Goal: Information Seeking & Learning: Learn about a topic

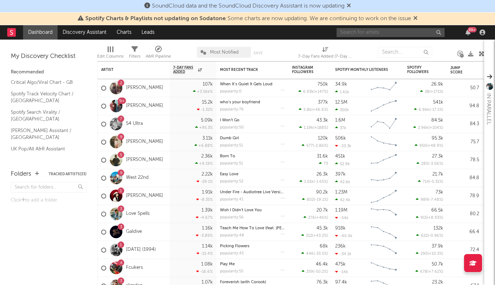
click at [357, 31] on input "text" at bounding box center [391, 32] width 108 height 9
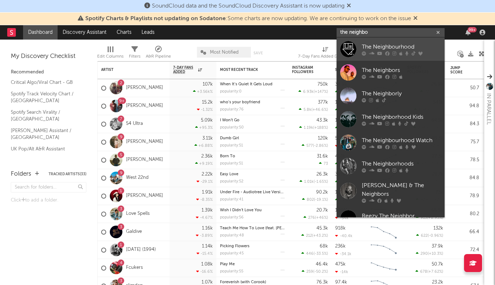
type input "the neighbor"
drag, startPoint x: 382, startPoint y: 37, endPoint x: 405, endPoint y: 45, distance: 24.2
click at [405, 45] on div "The Neighbourhood" at bounding box center [401, 47] width 79 height 9
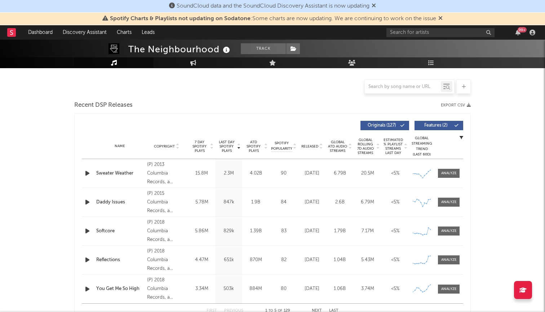
scroll to position [171, 0]
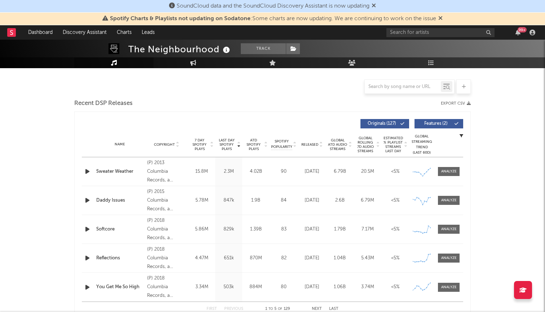
select select "6m"
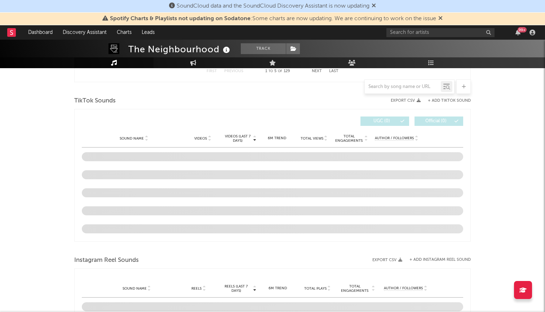
scroll to position [471, 0]
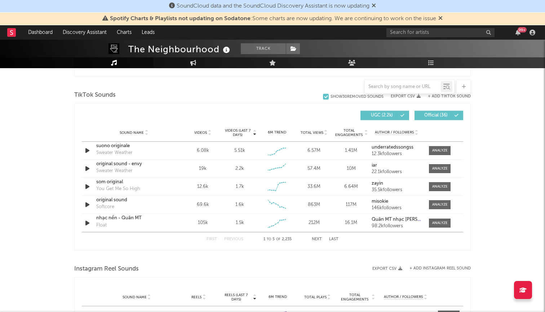
click at [439, 17] on span "Spotify Charts & Playlists not updating on Sodatone : Some charts are now updat…" at bounding box center [272, 18] width 340 height 9
click at [376, 3] on icon at bounding box center [373, 6] width 4 height 6
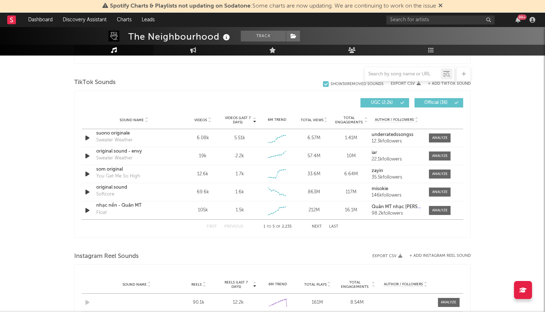
click at [442, 4] on icon at bounding box center [440, 6] width 4 height 6
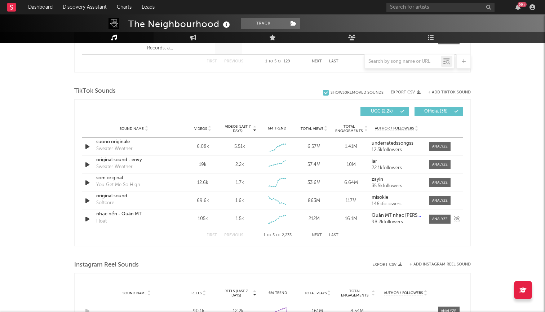
scroll to position [449, 0]
click at [194, 132] on div "Sound Name Videos Videos (last 7 days) Weekly Growth % 6M Trend Total Views Tot…" at bounding box center [272, 129] width 381 height 18
click at [209, 129] on icon at bounding box center [209, 130] width 4 height 3
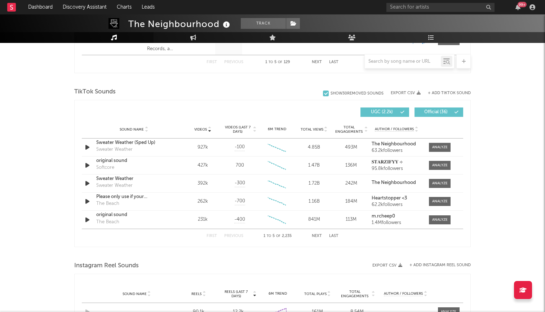
click at [210, 129] on icon at bounding box center [209, 127] width 4 height 3
click at [210, 129] on icon at bounding box center [209, 130] width 4 height 3
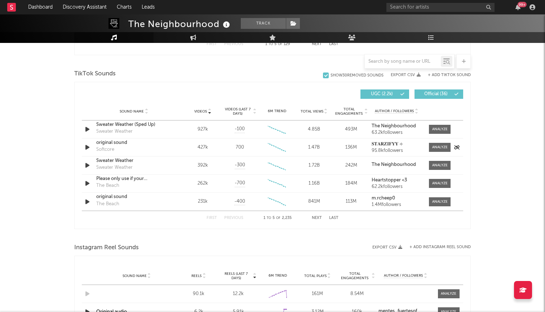
scroll to position [468, 0]
click at [137, 110] on span "Sound Name" at bounding box center [132, 110] width 24 height 4
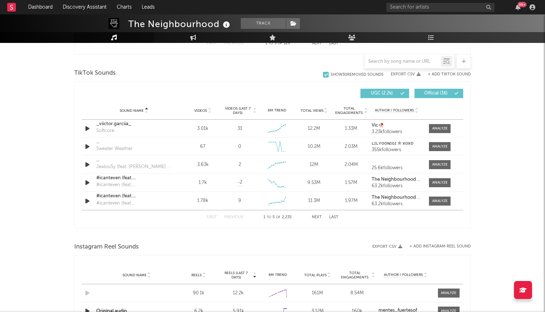
click at [137, 110] on span "Sound Name" at bounding box center [132, 110] width 24 height 4
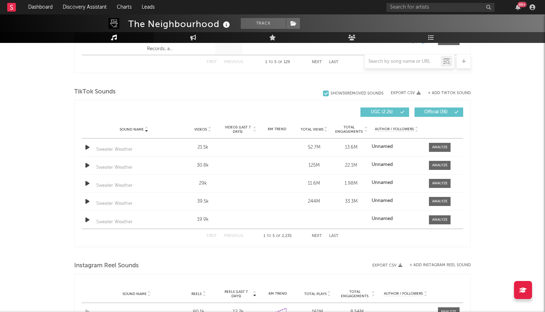
scroll to position [445, 0]
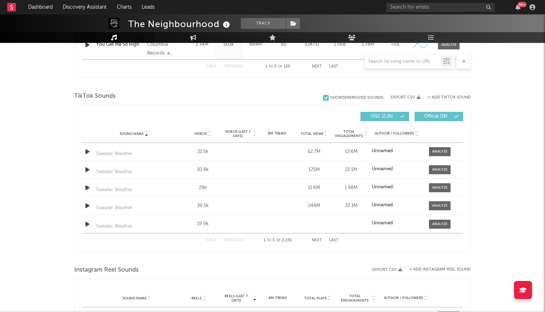
click at [201, 132] on span "Videos" at bounding box center [200, 133] width 13 height 4
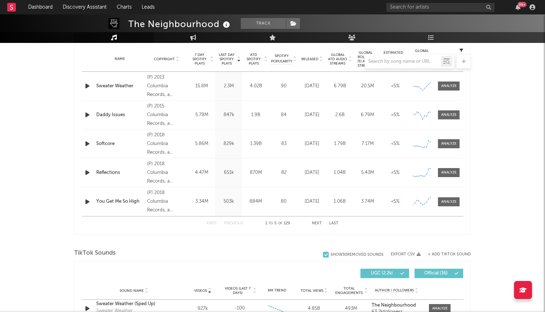
scroll to position [178, 0]
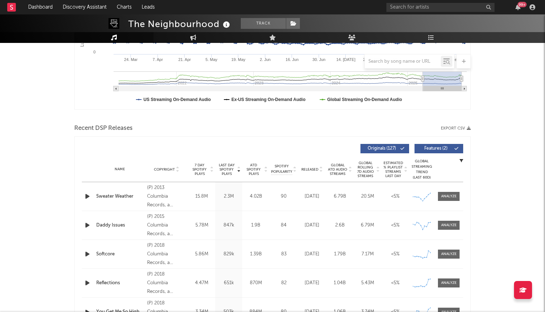
click at [138, 194] on div "Sweater Weather" at bounding box center [119, 196] width 47 height 7
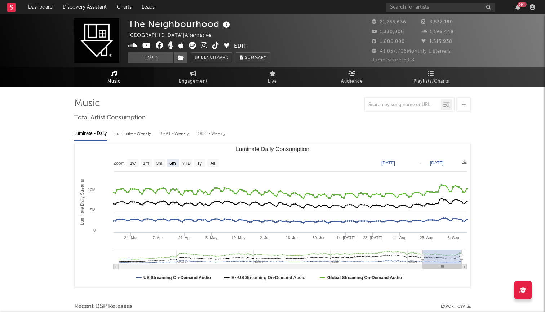
scroll to position [0, 0]
click at [352, 72] on icon at bounding box center [352, 74] width 8 height 6
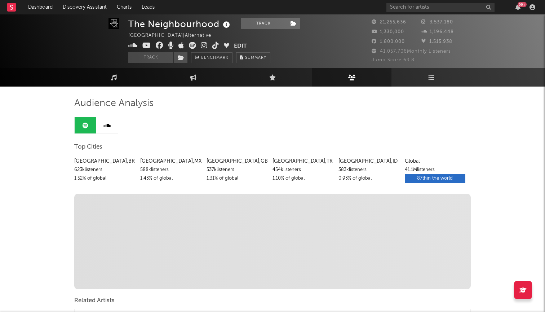
scroll to position [27, 0]
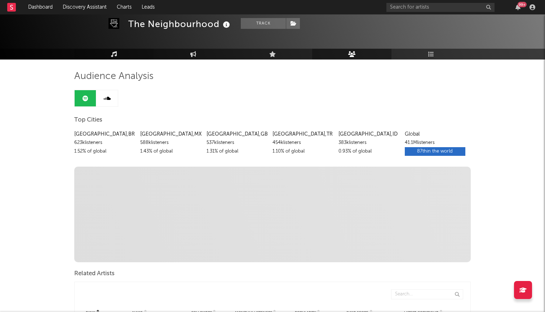
click at [118, 50] on link "Music" at bounding box center [113, 54] width 79 height 11
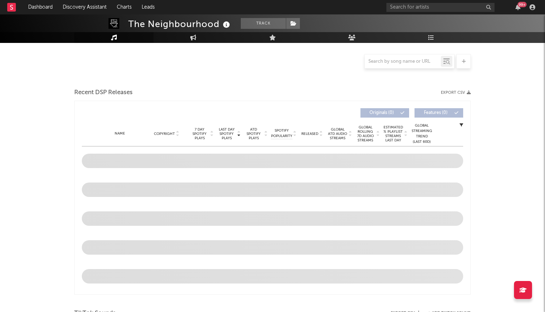
scroll to position [158, 0]
select select "6m"
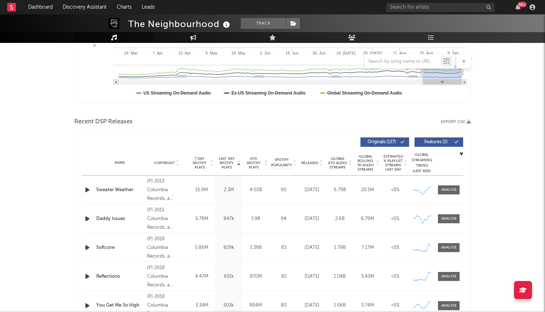
scroll to position [183, 0]
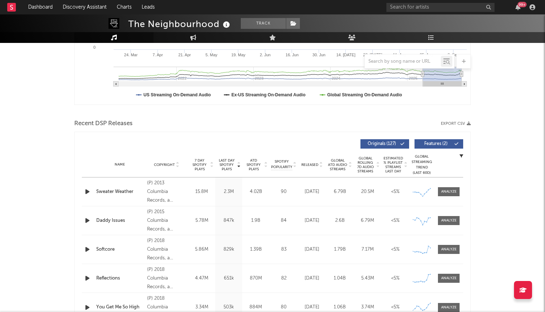
click at [104, 192] on div "Sweater Weather" at bounding box center [119, 191] width 47 height 7
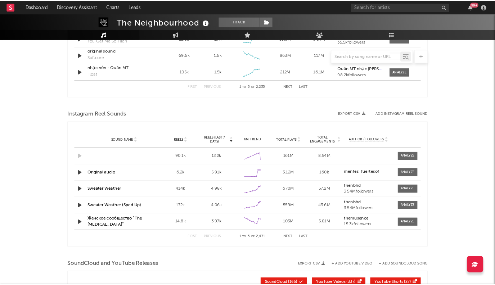
scroll to position [434, 0]
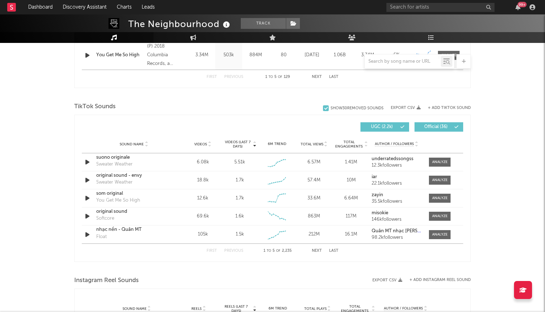
click at [254, 146] on icon at bounding box center [255, 145] width 4 height 3
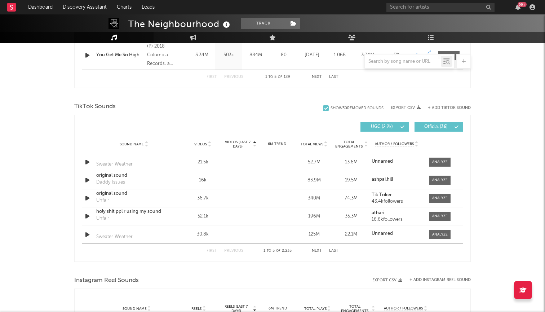
click at [255, 144] on icon at bounding box center [255, 145] width 4 height 3
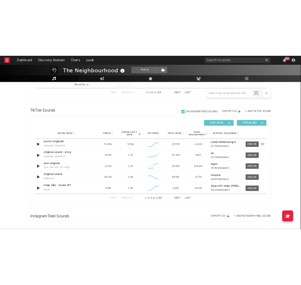
scroll to position [452, 0]
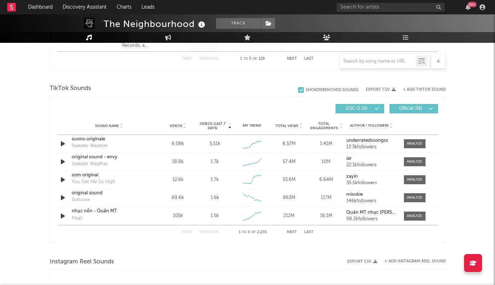
click at [292, 232] on button "Next" at bounding box center [292, 233] width 10 height 4
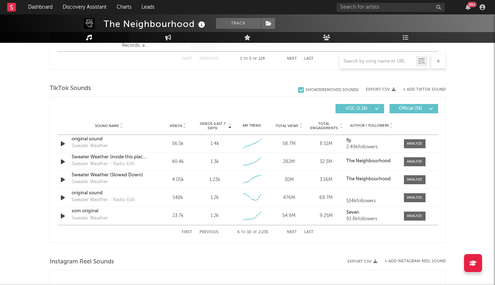
click at [211, 231] on button "Previous" at bounding box center [209, 233] width 19 height 4
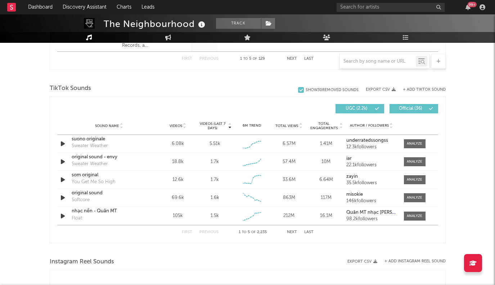
click at [184, 126] on icon at bounding box center [185, 127] width 4 height 3
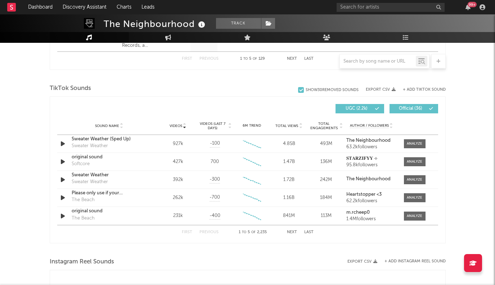
click at [183, 126] on icon at bounding box center [185, 124] width 4 height 3
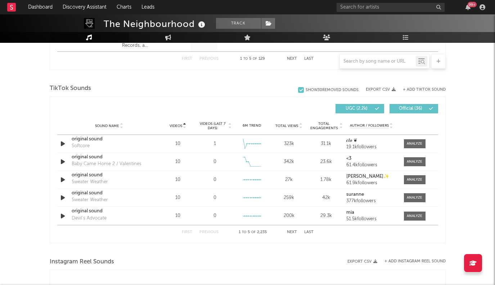
click at [184, 126] on icon at bounding box center [185, 127] width 4 height 3
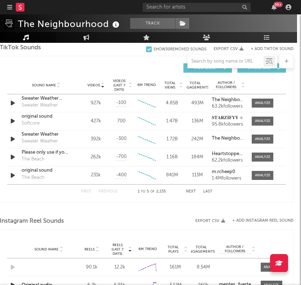
scroll to position [537, 4]
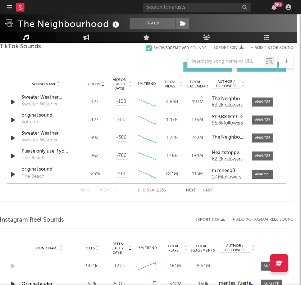
click at [191, 189] on button "Next" at bounding box center [191, 191] width 10 height 4
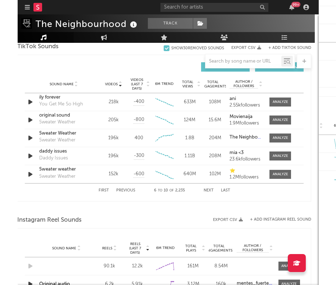
scroll to position [537, 0]
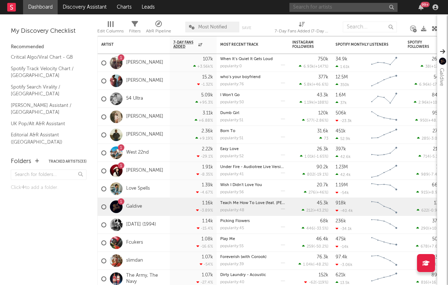
click at [323, 9] on input "text" at bounding box center [343, 7] width 108 height 9
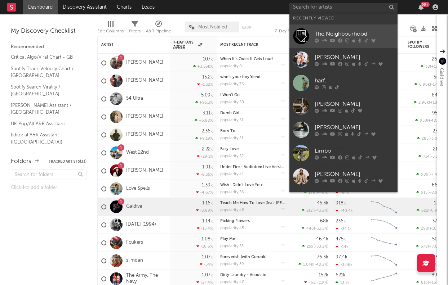
click at [341, 35] on div "The Neighbourhood" at bounding box center [353, 34] width 79 height 9
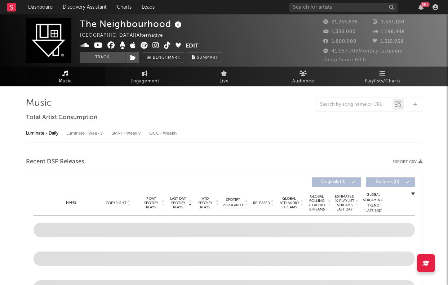
select select "6m"
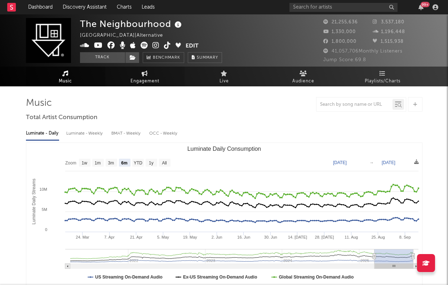
click at [137, 77] on span "Engagement" at bounding box center [144, 81] width 29 height 9
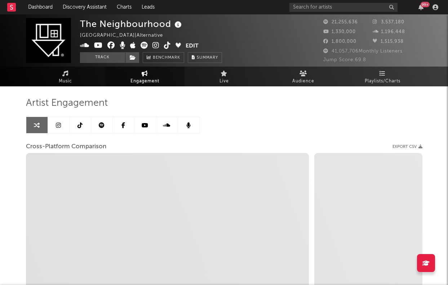
select select "1w"
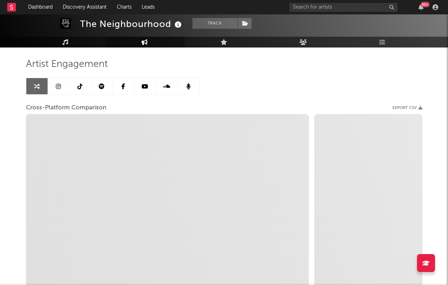
scroll to position [37, 0]
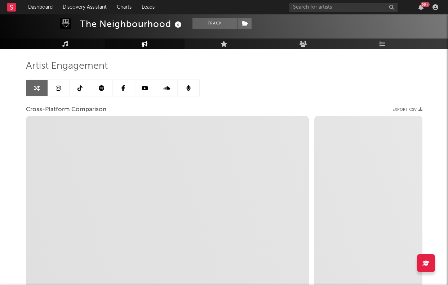
click at [79, 90] on icon at bounding box center [79, 88] width 5 height 6
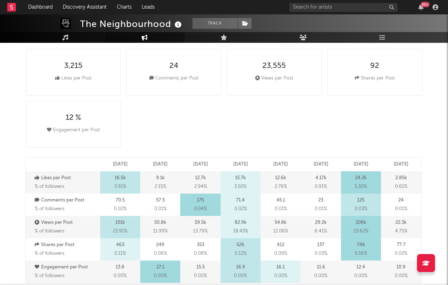
select select "6m"
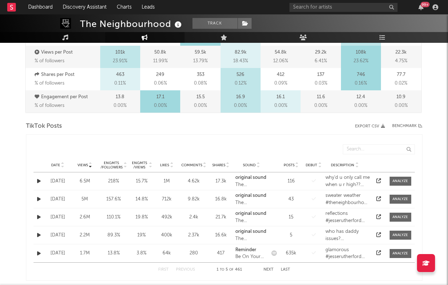
scroll to position [287, 0]
click at [368, 152] on input "text" at bounding box center [379, 150] width 72 height 10
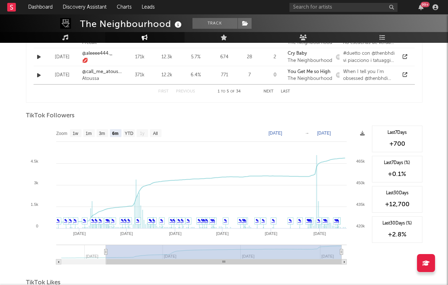
scroll to position [648, 0]
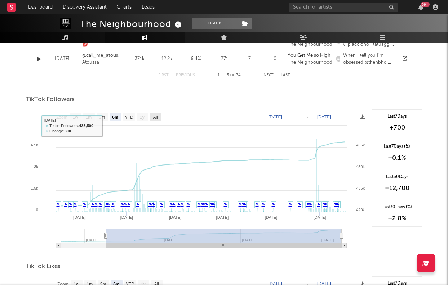
click at [153, 121] on rect at bounding box center [156, 117] width 12 height 8
select select "All"
type input "2025-02-10"
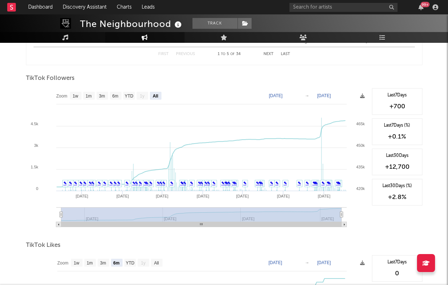
scroll to position [669, 0]
click at [131, 96] on text "YTD" at bounding box center [128, 95] width 9 height 5
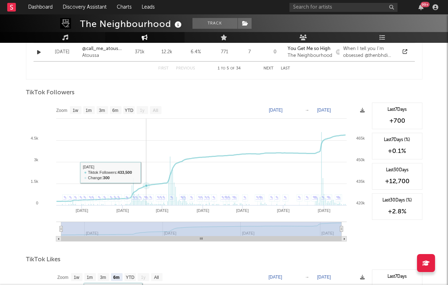
scroll to position [645, 0]
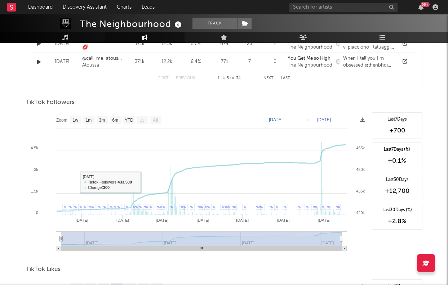
click at [153, 118] on text "All" at bounding box center [154, 120] width 5 height 5
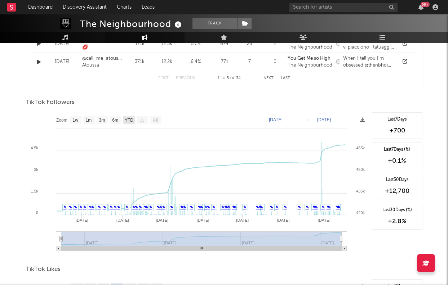
click at [131, 118] on text "YTD" at bounding box center [128, 120] width 9 height 5
click at [73, 119] on text "1w" at bounding box center [75, 120] width 6 height 5
select select "1w"
type input "2025-09-11"
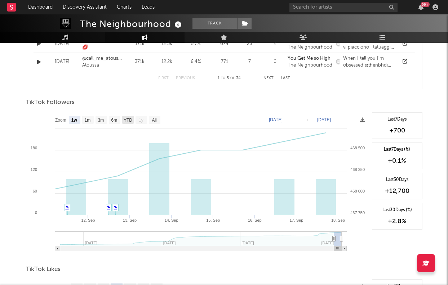
click at [129, 118] on text "YTD" at bounding box center [127, 120] width 9 height 5
select select "YTD"
type input "2025-02-10"
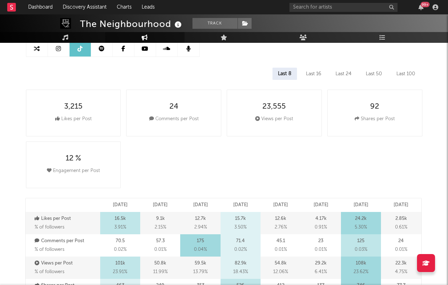
scroll to position [4, 0]
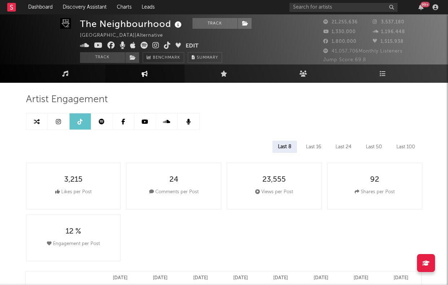
click at [408, 147] on div "Last 100" at bounding box center [406, 147] width 30 height 12
click at [293, 143] on div "Last 8" at bounding box center [284, 147] width 24 height 12
click at [401, 143] on div "Last 100" at bounding box center [406, 147] width 30 height 12
click at [104, 123] on link at bounding box center [102, 121] width 22 height 16
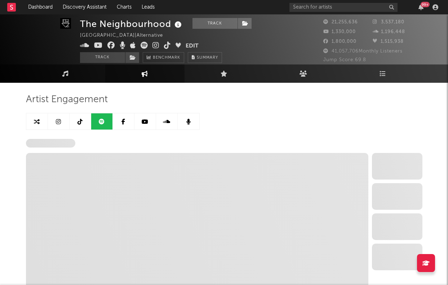
select select "6m"
select select "1w"
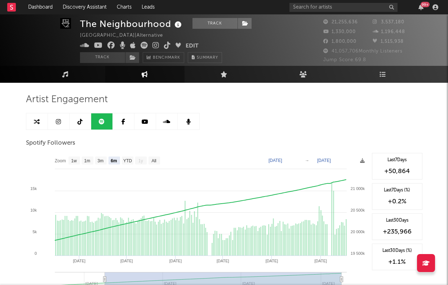
scroll to position [58, 0]
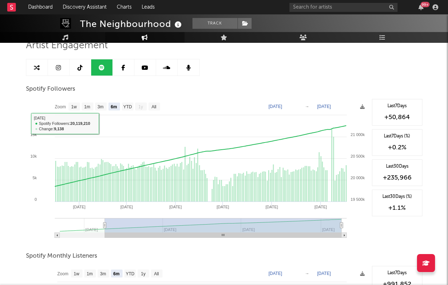
click at [56, 73] on link at bounding box center [59, 67] width 22 height 16
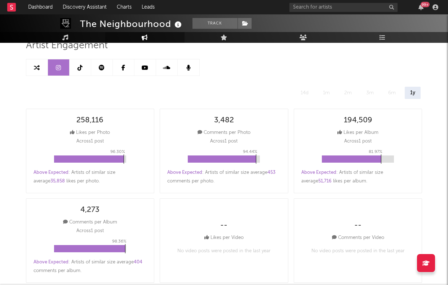
select select "6m"
click at [36, 70] on icon at bounding box center [37, 68] width 6 height 6
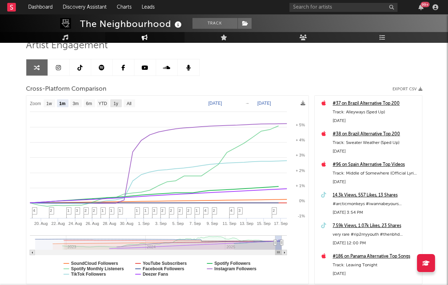
click at [116, 103] on text "1y" at bounding box center [115, 103] width 5 height 5
select select "1y"
type input "2024-09-17"
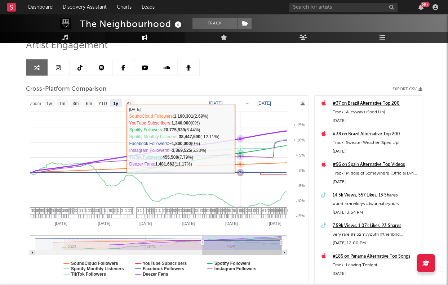
click at [240, 138] on icon at bounding box center [240, 138] width 3 height 3
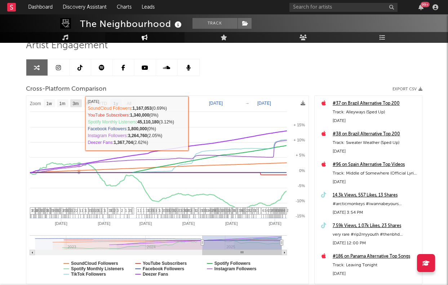
click at [76, 103] on text "3m" at bounding box center [75, 103] width 6 height 5
select select "3m"
type input "2025-06-17"
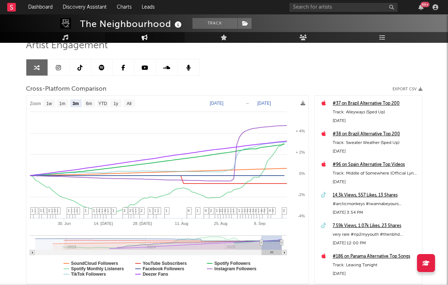
click at [49, 100] on rect at bounding box center [50, 103] width 12 height 8
select select "1w"
type input "2025-09-11"
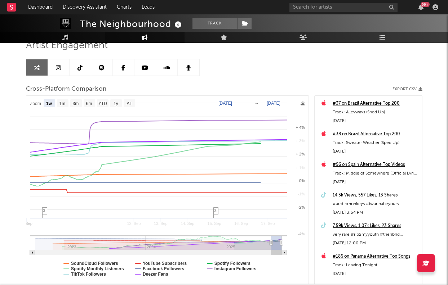
select select "1w"
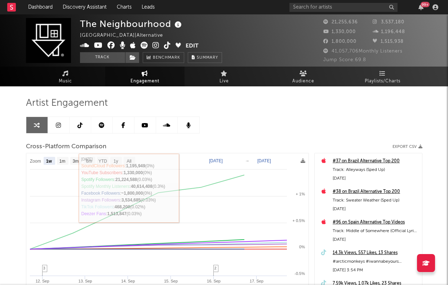
click at [79, 126] on icon at bounding box center [79, 125] width 5 height 6
select select "6m"
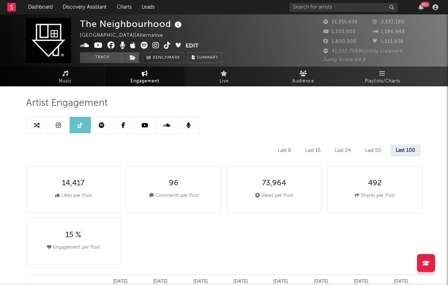
click at [61, 123] on link at bounding box center [59, 125] width 22 height 16
select select "6m"
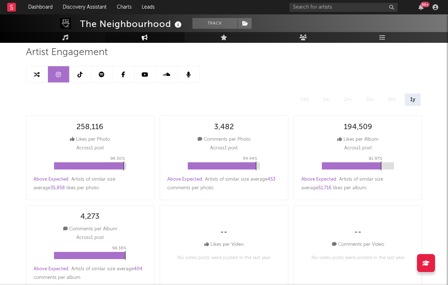
scroll to position [139, 0]
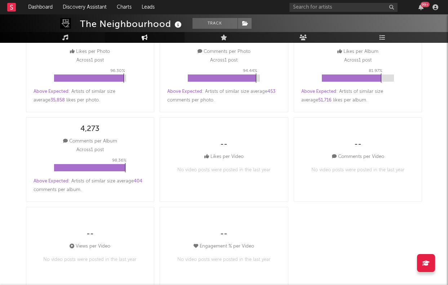
click at [156, 208] on div "258,116 Likes per Photo Across 1 post 96.30 % Above Expected : Artists of simil…" at bounding box center [227, 159] width 402 height 269
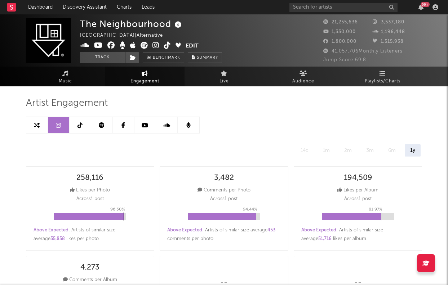
scroll to position [0, 0]
click at [96, 128] on link at bounding box center [102, 125] width 22 height 16
select select "6m"
select select "1w"
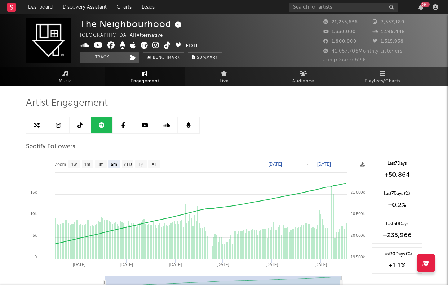
click at [130, 125] on link at bounding box center [124, 125] width 22 height 16
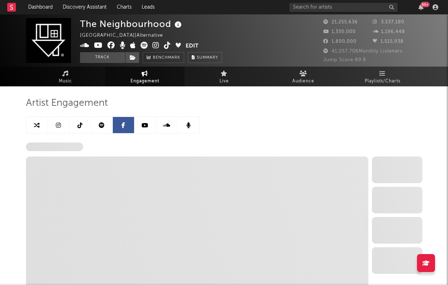
click at [143, 125] on icon at bounding box center [145, 125] width 6 height 6
click at [189, 127] on icon at bounding box center [188, 125] width 4 height 6
click at [40, 128] on link at bounding box center [37, 125] width 22 height 16
select select "1m"
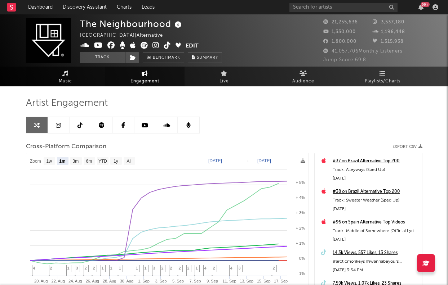
click at [70, 77] on span "Music" at bounding box center [65, 81] width 13 height 9
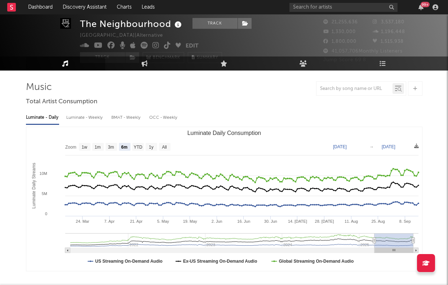
scroll to position [16, 0]
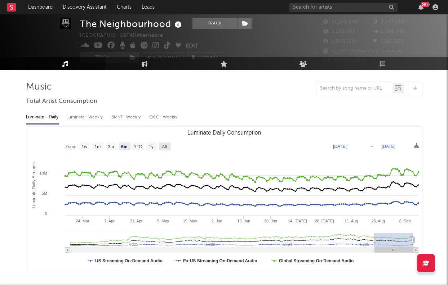
click at [162, 145] on rect "Luminate Daily Consumption" at bounding box center [165, 147] width 12 height 8
select select "All"
type input "[DATE]"
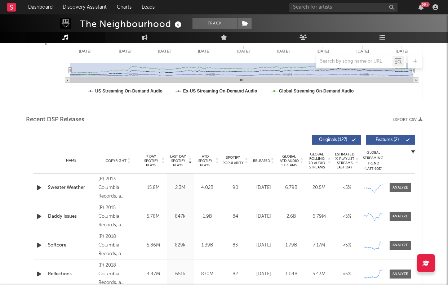
scroll to position [269, 0]
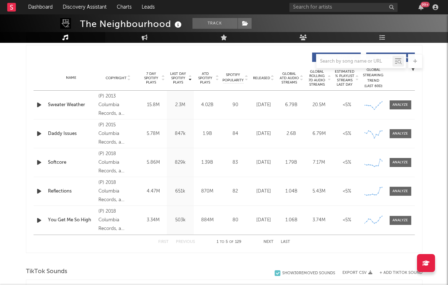
click at [81, 113] on div "Name Sweater Weather Copyright (P) 2013 Columbia Records, a Division of Sony Mu…" at bounding box center [223, 105] width 381 height 28
click at [52, 103] on div "Sweater Weather" at bounding box center [71, 105] width 47 height 7
click at [405, 107] on div at bounding box center [399, 104] width 15 height 5
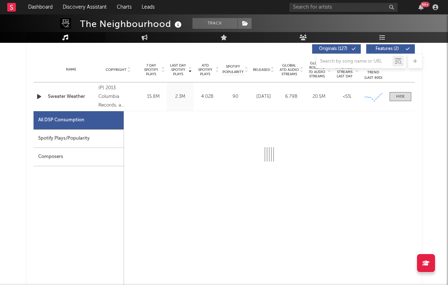
scroll to position [279, 0]
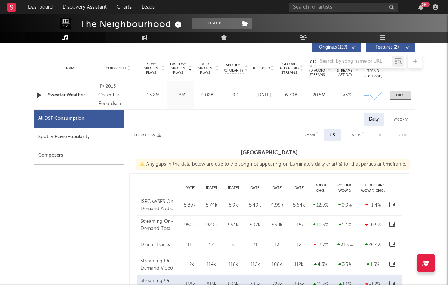
select select "6m"
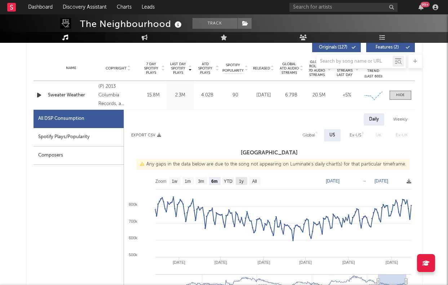
click at [254, 179] on text "All" at bounding box center [254, 181] width 5 height 5
select select "All"
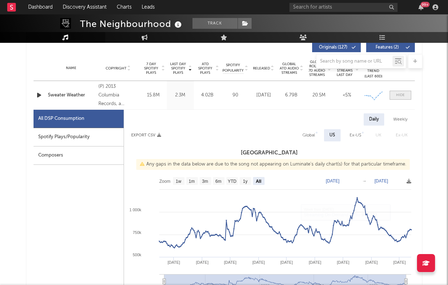
click at [399, 96] on div at bounding box center [400, 95] width 9 height 5
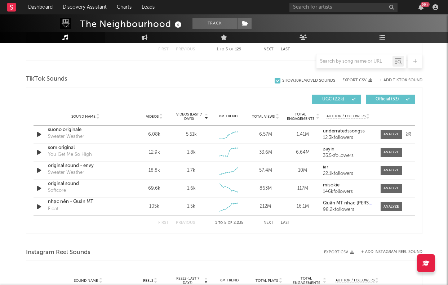
scroll to position [462, 0]
click at [233, 116] on div "6M Trend" at bounding box center [227, 116] width 33 height 5
click at [357, 62] on input "text" at bounding box center [354, 62] width 76 height 6
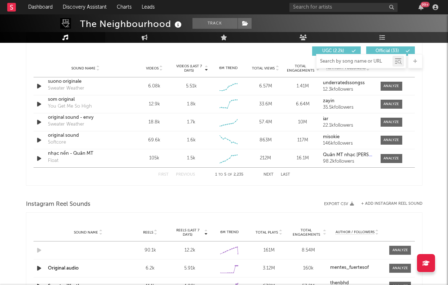
scroll to position [536, 0]
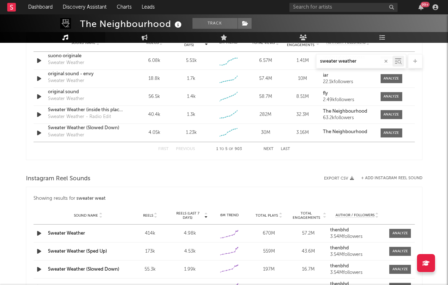
type input "sweater weather"
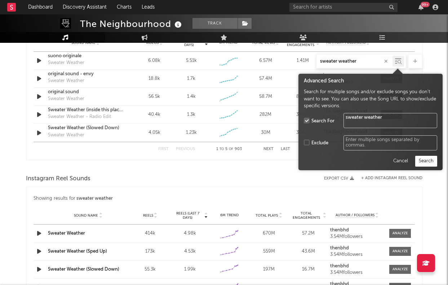
click at [395, 61] on icon at bounding box center [398, 61] width 6 height 7
click at [424, 160] on button "Search" at bounding box center [426, 161] width 22 height 11
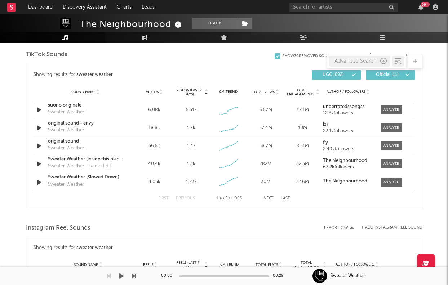
scroll to position [462, 0]
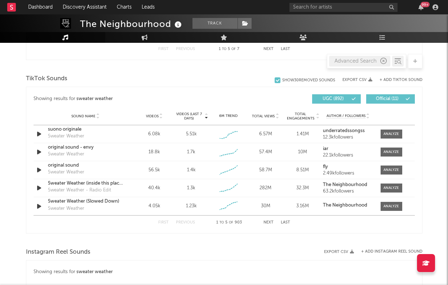
click at [154, 115] on span "Videos" at bounding box center [152, 116] width 13 height 4
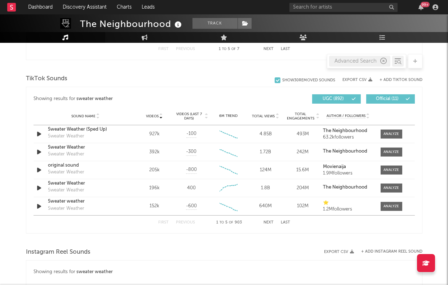
click at [154, 115] on span "Videos" at bounding box center [152, 116] width 13 height 4
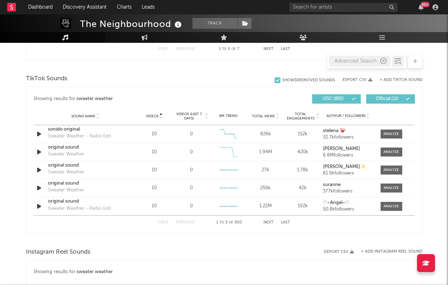
click at [229, 118] on div "6M Trend" at bounding box center [227, 115] width 33 height 5
click at [263, 117] on span "Total Views" at bounding box center [263, 116] width 23 height 4
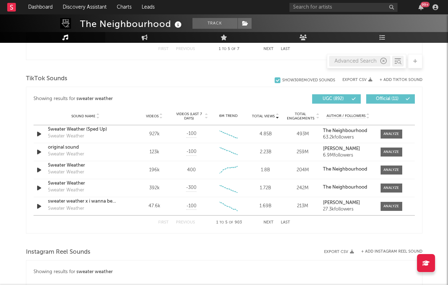
scroll to position [455, 0]
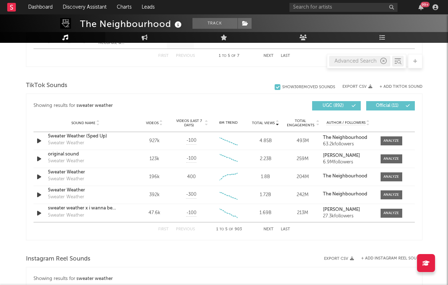
click at [151, 123] on span "Videos" at bounding box center [152, 123] width 13 height 4
click at [361, 85] on button "Export CSV" at bounding box center [357, 87] width 30 height 4
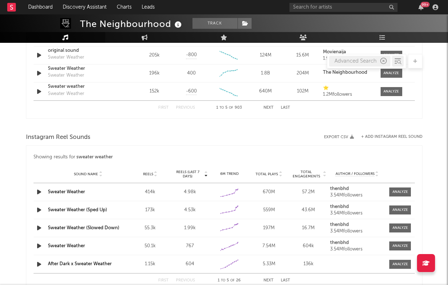
scroll to position [479, 0]
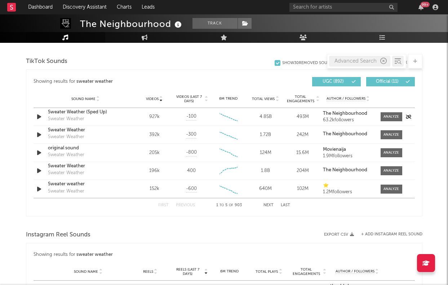
click at [48, 118] on div "Sweater Weather" at bounding box center [66, 119] width 36 height 7
click at [61, 112] on div "Sweater Weather (Sped Up)" at bounding box center [85, 112] width 75 height 7
click at [392, 134] on div at bounding box center [390, 134] width 15 height 5
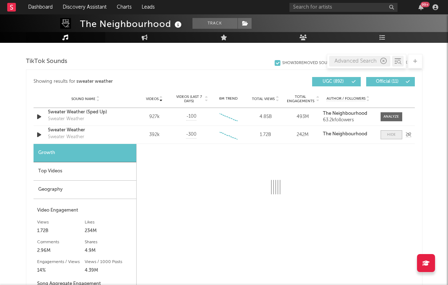
click at [392, 134] on div at bounding box center [391, 134] width 9 height 5
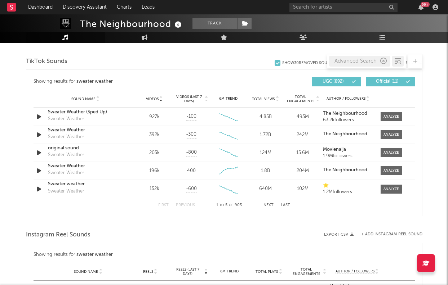
click at [384, 60] on icon "button" at bounding box center [383, 61] width 6 height 6
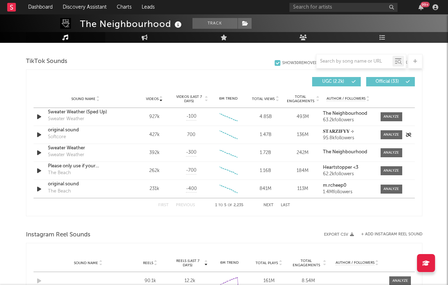
scroll to position [478, 0]
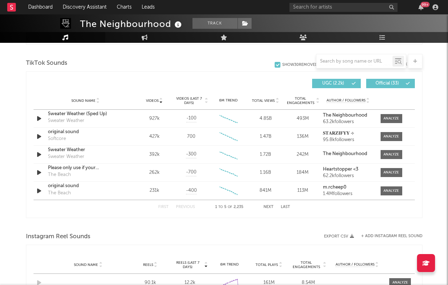
click at [150, 100] on span "Videos" at bounding box center [152, 101] width 13 height 4
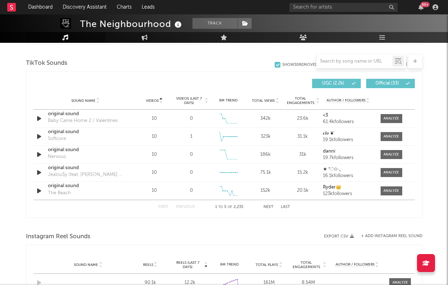
click at [150, 100] on span "Videos" at bounding box center [152, 101] width 13 height 4
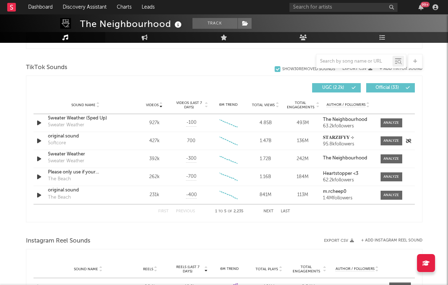
scroll to position [473, 0]
click at [264, 106] on span "Total Views" at bounding box center [263, 105] width 23 height 4
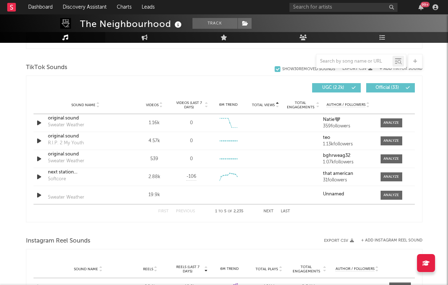
click at [264, 106] on span "Total Views" at bounding box center [263, 105] width 23 height 4
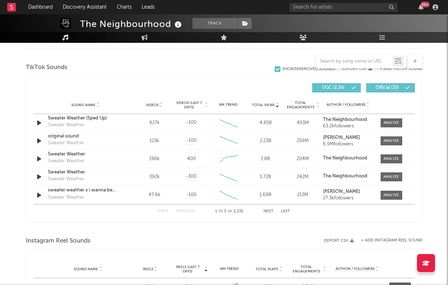
click at [300, 103] on span "Total Engagements" at bounding box center [300, 105] width 29 height 9
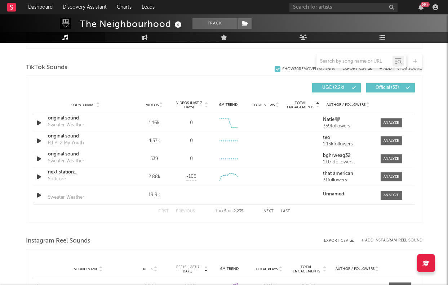
click at [297, 108] on span "Total Engagements" at bounding box center [300, 105] width 29 height 9
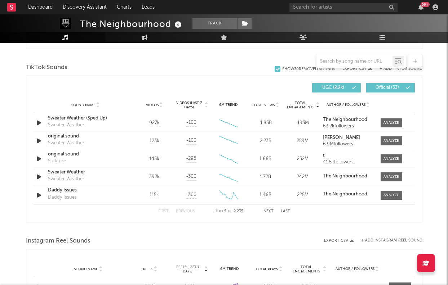
click at [90, 104] on span "Sound Name" at bounding box center [83, 105] width 24 height 4
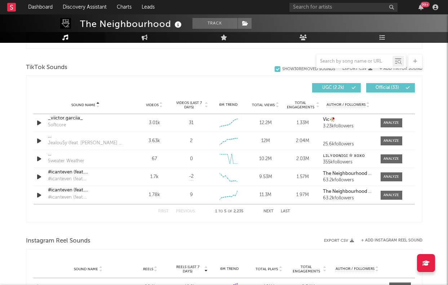
click at [87, 104] on span "Sound Name" at bounding box center [83, 105] width 24 height 4
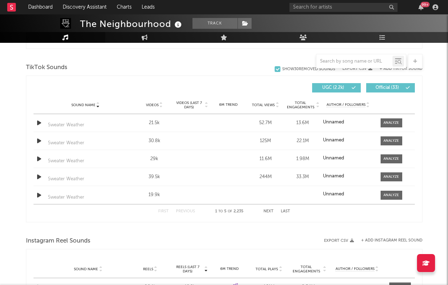
click at [261, 105] on span "Total Views" at bounding box center [263, 105] width 23 height 4
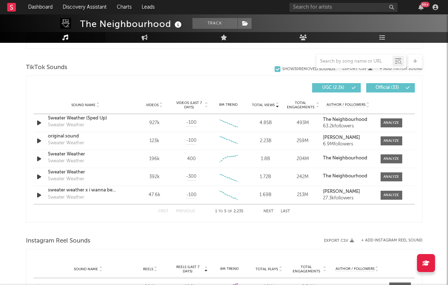
click at [261, 105] on span "Total Views" at bounding box center [263, 105] width 23 height 4
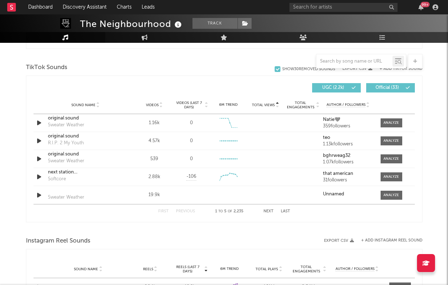
click at [261, 105] on span "Total Views" at bounding box center [263, 105] width 23 height 4
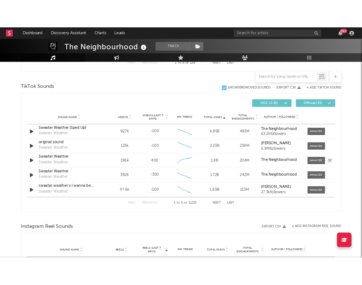
scroll to position [467, 0]
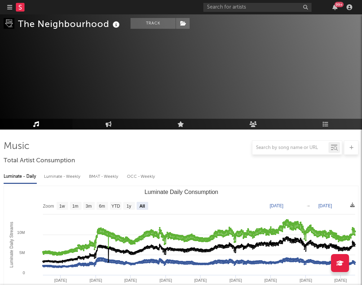
select select "All"
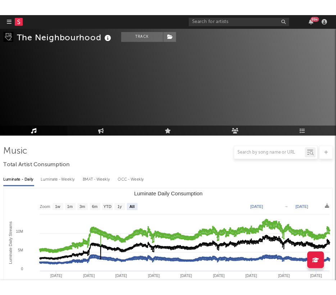
scroll to position [467, 0]
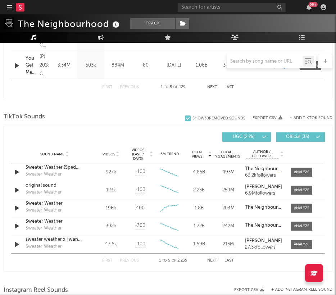
click at [268, 117] on button "Export CSV" at bounding box center [268, 118] width 30 height 4
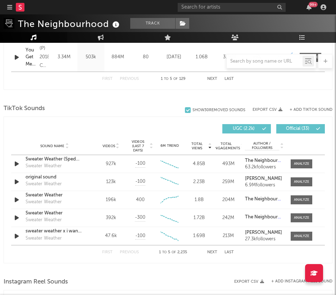
click at [196, 147] on span "Total Views" at bounding box center [197, 146] width 22 height 9
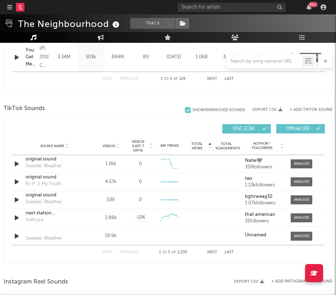
click at [196, 147] on span "Total Views" at bounding box center [197, 146] width 22 height 9
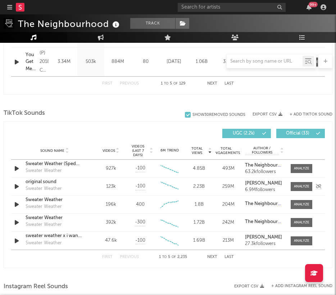
scroll to position [469, 0]
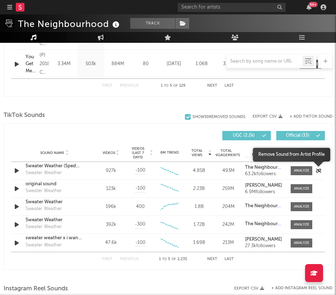
click at [321, 171] on icon "button" at bounding box center [318, 171] width 5 height 4
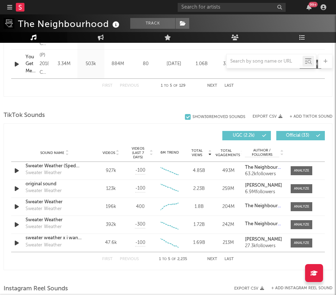
click at [166, 117] on div "TikTok Sounds" at bounding box center [168, 115] width 329 height 12
click at [52, 171] on div "Sweater Weather" at bounding box center [44, 173] width 36 height 7
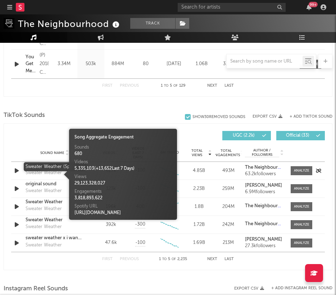
click at [53, 167] on div "Sweater Weather (Sped Up)" at bounding box center [55, 166] width 58 height 7
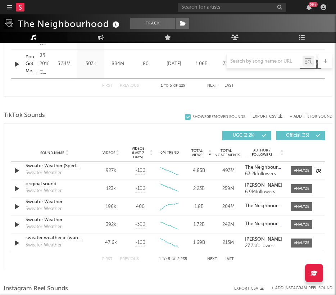
click at [267, 167] on strong "The Neighbourhood" at bounding box center [267, 167] width 44 height 5
click at [37, 185] on div "original sound" at bounding box center [55, 184] width 58 height 7
click at [46, 189] on div "Sweater Weather" at bounding box center [44, 191] width 36 height 7
click at [37, 183] on div "original sound" at bounding box center [55, 184] width 58 height 7
click at [40, 202] on div "Sweater Weather" at bounding box center [55, 202] width 58 height 7
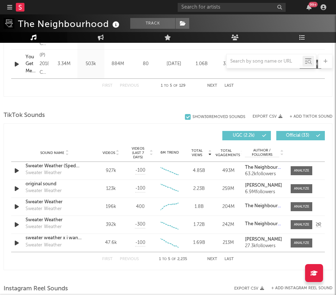
click at [54, 223] on div "Sweater Weather" at bounding box center [55, 220] width 58 height 7
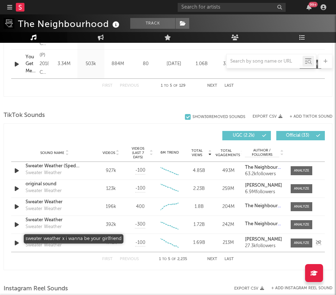
click at [64, 239] on div "sweater weather x i wanna be your girlfriend" at bounding box center [55, 238] width 58 height 7
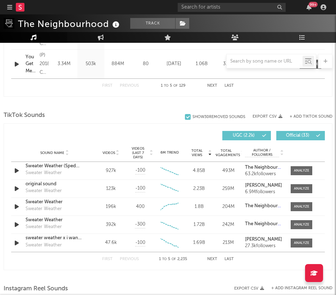
click at [185, 270] on div "Total Views Sound Name Videos Videos (last 7 days) Total Views Total Engagement…" at bounding box center [168, 197] width 329 height 147
click at [212, 259] on button "Next" at bounding box center [212, 260] width 10 height 4
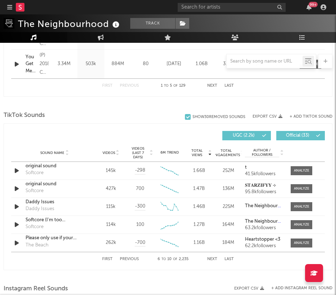
click at [210, 259] on button "Next" at bounding box center [212, 260] width 10 height 4
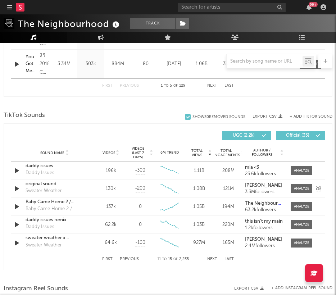
click at [51, 189] on div "Sweater Weather" at bounding box center [44, 191] width 36 height 7
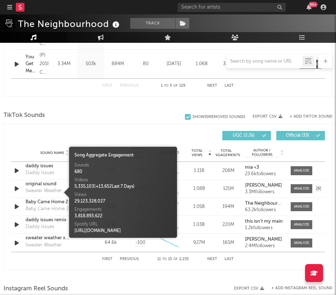
click at [43, 185] on div "original sound" at bounding box center [55, 184] width 58 height 7
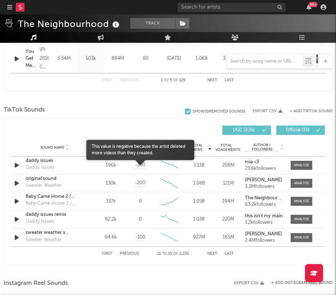
scroll to position [475, 0]
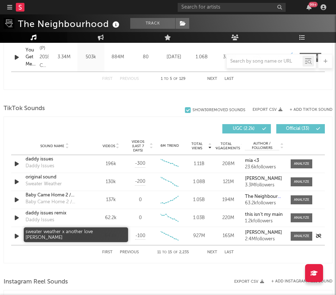
click at [50, 234] on div "sweater weather x another love DJ Lilli" at bounding box center [55, 231] width 58 height 7
click at [70, 231] on div "sweater weather x another love DJ Lilli" at bounding box center [55, 231] width 58 height 7
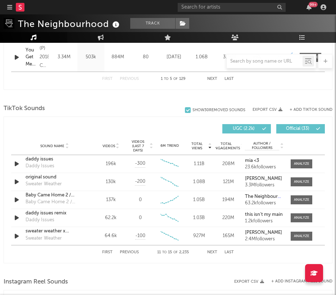
click at [213, 252] on button "Next" at bounding box center [212, 253] width 10 height 4
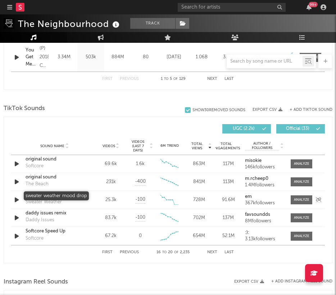
click at [64, 198] on div "sweater weather mood drop" at bounding box center [55, 195] width 58 height 7
click at [213, 253] on button "Next" at bounding box center [212, 253] width 10 height 4
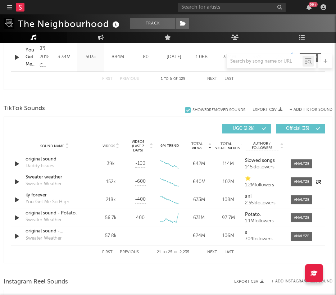
click at [72, 184] on div "Sweater weather Sweater Weather" at bounding box center [55, 182] width 58 height 17
click at [45, 178] on div "Sweater weather" at bounding box center [55, 177] width 58 height 7
click at [156, 220] on div "6M Trend Created with Highcharts 10.3.3" at bounding box center [170, 217] width 30 height 13
click at [54, 215] on div "original sound - Potato." at bounding box center [55, 213] width 58 height 7
click at [110, 253] on button "First" at bounding box center [107, 253] width 10 height 4
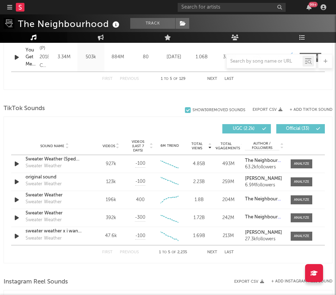
click at [109, 147] on span "Videos" at bounding box center [109, 146] width 13 height 4
click at [108, 146] on span "Videos" at bounding box center [109, 146] width 13 height 4
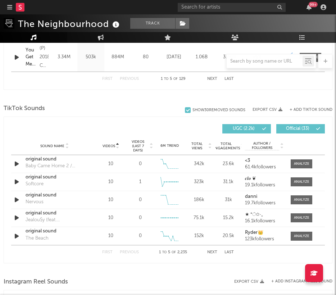
click at [108, 146] on span "Videos" at bounding box center [109, 146] width 13 height 4
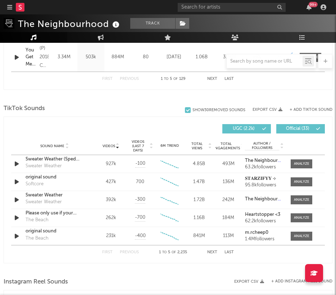
click at [209, 252] on button "Next" at bounding box center [212, 253] width 10 height 4
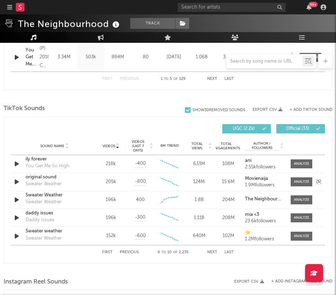
click at [84, 184] on div "original sound Sweater Weather" at bounding box center [55, 182] width 58 height 17
click at [37, 180] on div "original sound" at bounding box center [55, 177] width 58 height 7
click at [213, 254] on button "Next" at bounding box center [212, 253] width 10 height 4
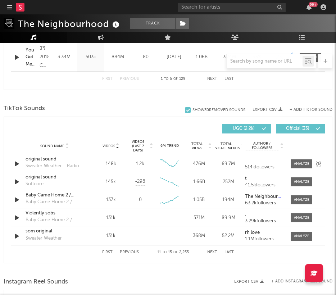
click at [45, 160] on div "original sound" at bounding box center [55, 159] width 58 height 7
click at [70, 237] on div "som original Sweater Weather" at bounding box center [55, 236] width 58 height 17
click at [31, 233] on div "som original" at bounding box center [55, 231] width 58 height 7
click at [211, 252] on button "Next" at bounding box center [212, 253] width 10 height 4
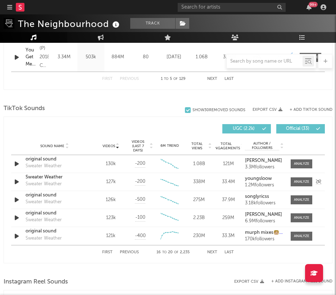
click at [213, 181] on div "Total Views 338M" at bounding box center [199, 182] width 30 height 7
click at [61, 185] on div "Sweater Weather" at bounding box center [44, 184] width 36 height 7
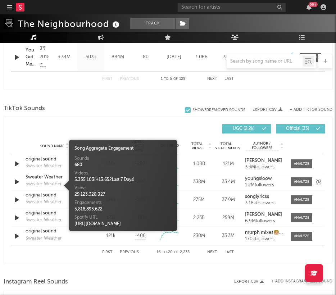
click at [50, 180] on div "Sweater Weather" at bounding box center [55, 177] width 58 height 7
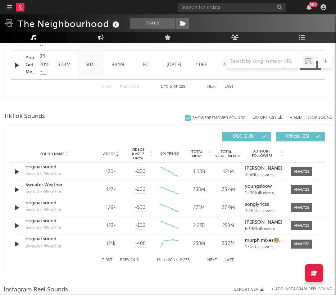
scroll to position [468, 0]
click at [230, 153] on span "Total Engagements" at bounding box center [226, 154] width 27 height 9
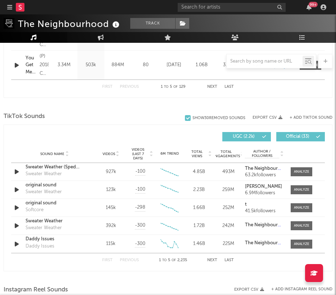
click at [210, 261] on button "Next" at bounding box center [212, 261] width 10 height 4
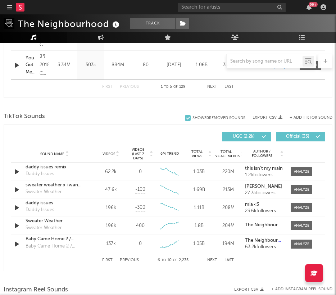
click at [209, 260] on button "Next" at bounding box center [212, 261] width 10 height 4
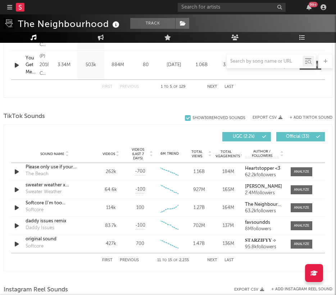
click at [214, 260] on button "Next" at bounding box center [212, 261] width 10 height 4
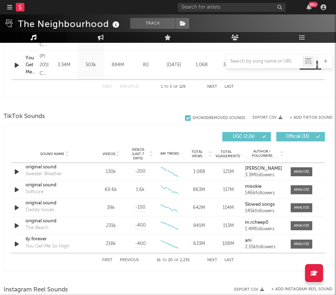
click at [211, 258] on div "First Previous 16 to 20 of 2,235 Next Last" at bounding box center [168, 261] width 132 height 14
click at [213, 261] on button "Next" at bounding box center [212, 261] width 10 height 4
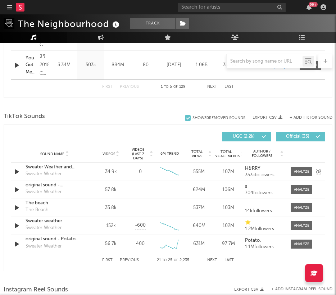
click at [202, 173] on div "555M" at bounding box center [199, 172] width 26 height 7
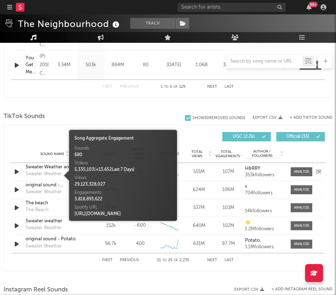
click at [48, 173] on div "Sweater Weather" at bounding box center [44, 174] width 36 height 7
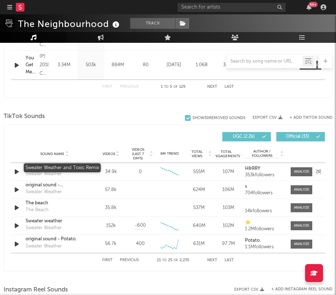
click at [50, 171] on div "Sweater Weather and Toxic Remix" at bounding box center [55, 167] width 58 height 7
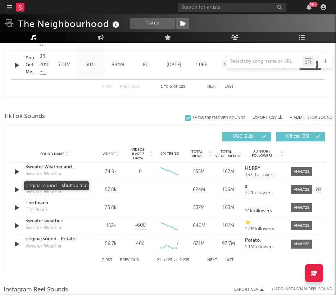
click at [71, 185] on div "original sound - shuttupidcc" at bounding box center [55, 185] width 58 height 7
click at [181, 224] on div "Created with Highcharts 10.3.3" at bounding box center [170, 225] width 26 height 13
click at [108, 260] on button "First" at bounding box center [107, 261] width 10 height 4
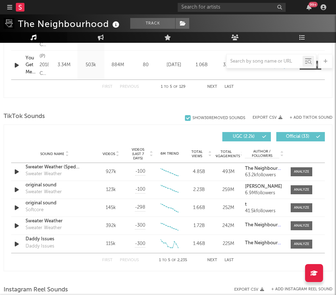
click at [215, 259] on button "Next" at bounding box center [212, 261] width 10 height 4
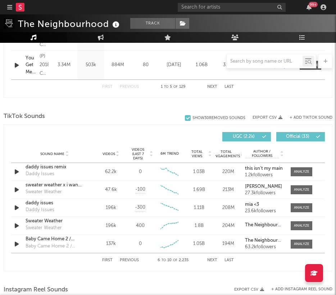
click at [215, 259] on button "Next" at bounding box center [212, 261] width 10 height 4
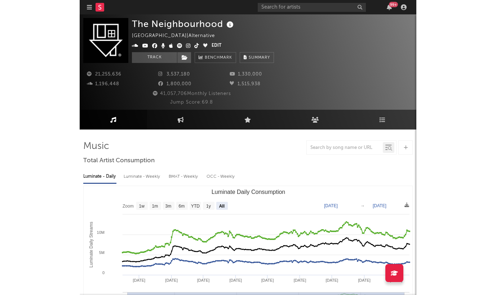
scroll to position [0, 0]
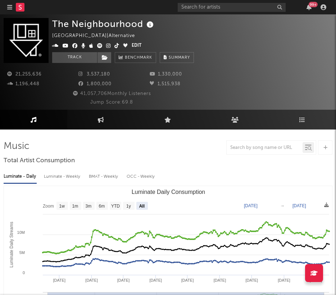
type input "[DATE]"
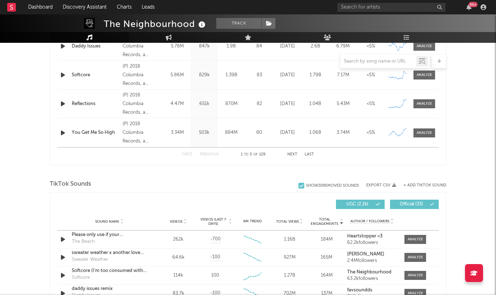
scroll to position [357, 0]
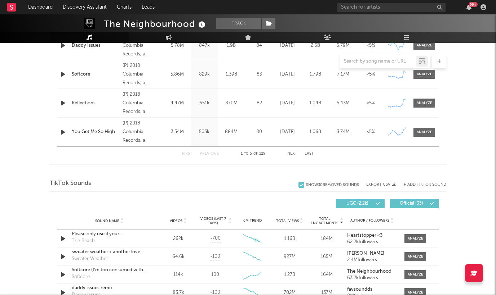
click at [252, 221] on div "6M Trend" at bounding box center [252, 220] width 33 height 5
click at [240, 215] on div "Sound Name Videos Videos (last 7 days) Weekly Growth % 6M Trend Total Views Tot…" at bounding box center [247, 221] width 381 height 18
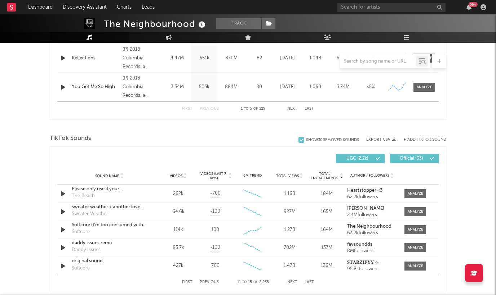
scroll to position [402, 0]
click at [210, 172] on span "Videos (last 7 days)" at bounding box center [212, 176] width 29 height 9
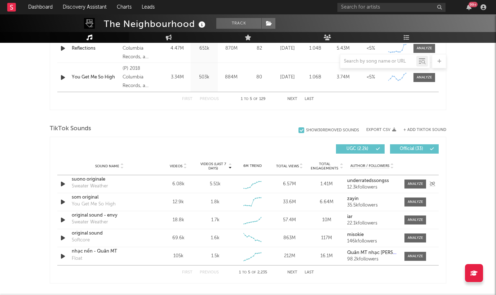
scroll to position [412, 0]
click at [251, 166] on div "6M Trend" at bounding box center [252, 166] width 33 height 5
click at [211, 166] on span "Videos (last 7 days)" at bounding box center [212, 166] width 29 height 9
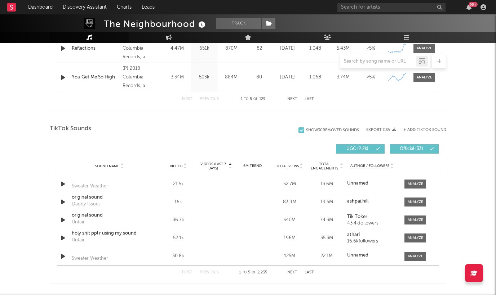
click at [211, 166] on span "Videos (last 7 days)" at bounding box center [212, 166] width 29 height 9
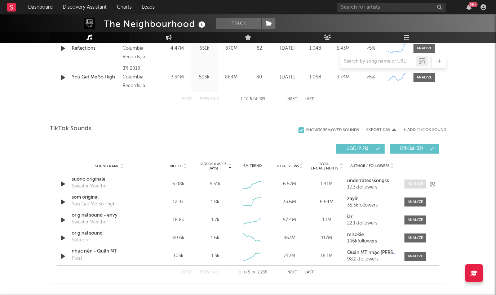
click at [361, 184] on div at bounding box center [414, 184] width 15 height 5
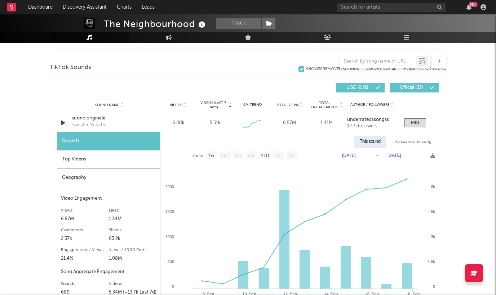
scroll to position [488, 0]
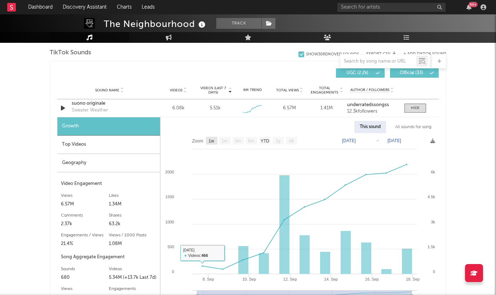
click at [215, 142] on rect at bounding box center [212, 141] width 12 height 8
select select "1w"
type input "2025-09-11"
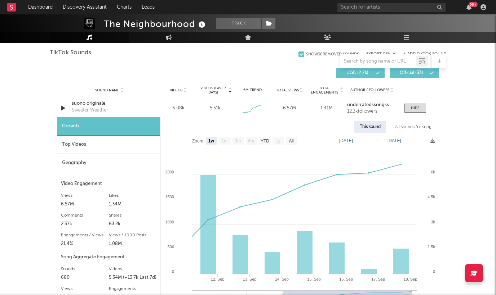
click at [214, 142] on text "1w" at bounding box center [211, 141] width 6 height 5
select select "1w"
click at [96, 145] on div "Top Videos" at bounding box center [108, 145] width 103 height 18
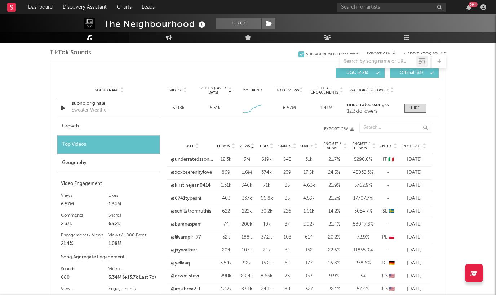
click at [94, 131] on div "Growth" at bounding box center [108, 126] width 102 height 18
select select "1w"
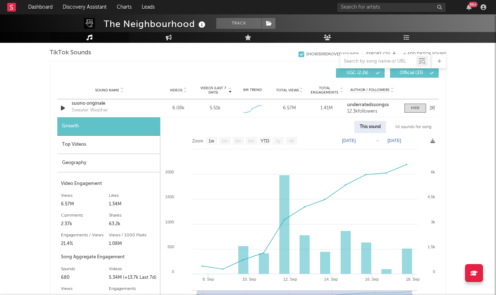
click at [154, 108] on div "Sound Name suono originale Sweater Weather Videos 6.08k Videos (last 7 days) 5.…" at bounding box center [247, 108] width 381 height 18
click at [361, 106] on div at bounding box center [415, 108] width 9 height 5
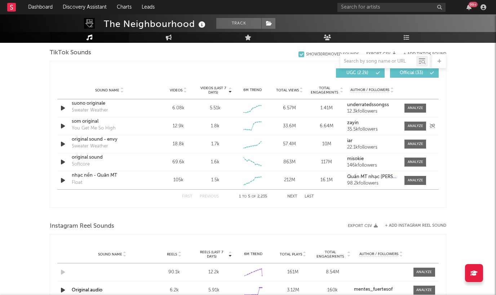
scroll to position [499, 0]
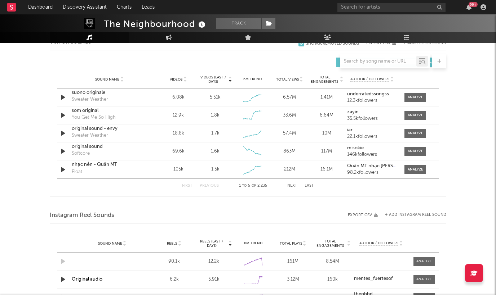
click at [323, 81] on span "Total Engagements" at bounding box center [324, 79] width 29 height 9
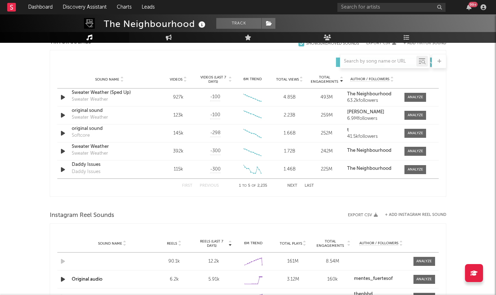
click at [290, 185] on button "Next" at bounding box center [292, 186] width 10 height 4
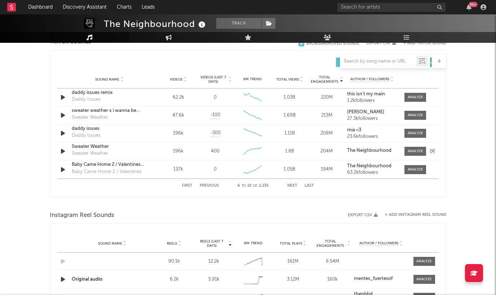
click at [271, 156] on div "Sound Name Sweater Weather Sweater Weather Videos 196k Videos (last 7 days) 400…" at bounding box center [247, 152] width 381 height 18
click at [361, 151] on div at bounding box center [414, 151] width 15 height 5
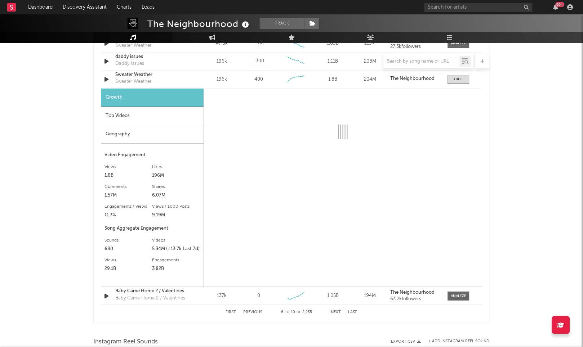
scroll to position [496, 0]
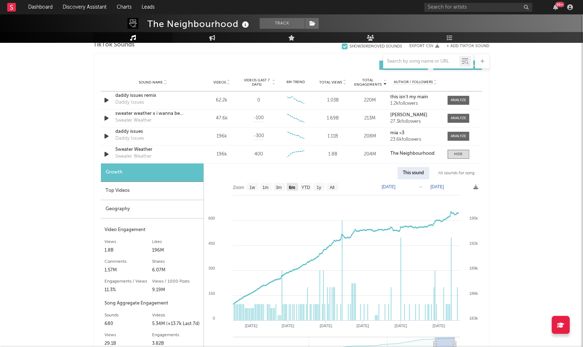
click at [295, 188] on text "6m" at bounding box center [292, 187] width 6 height 5
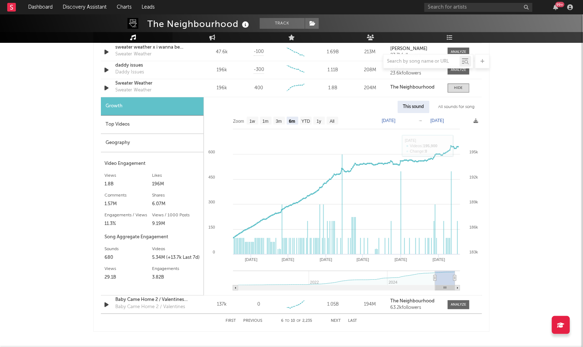
scroll to position [564, 0]
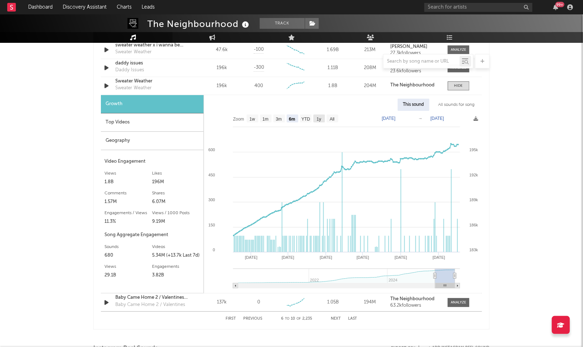
click at [320, 119] on text "1y" at bounding box center [319, 119] width 5 height 5
select select "1y"
type input "2024-09-17"
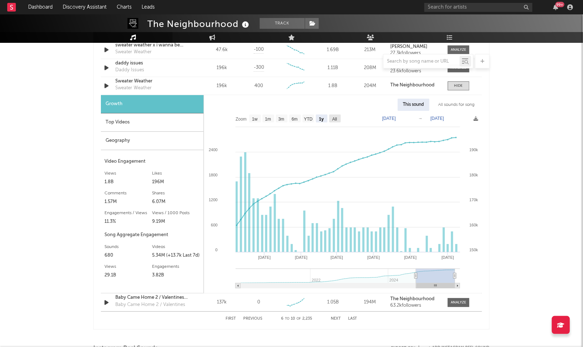
click at [333, 117] on text "All" at bounding box center [334, 119] width 5 height 5
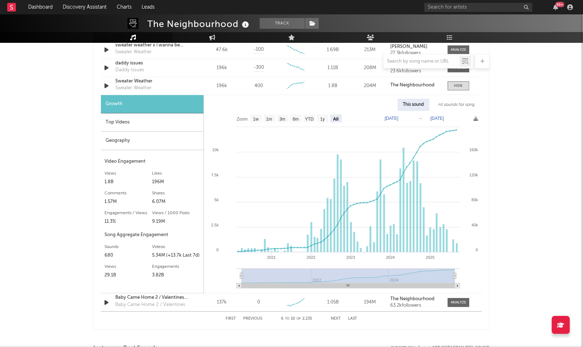
select select "All"
type input "2020-03-01"
click at [193, 84] on div "Sound Name Sweater Weather Sweater Weather Videos 196k Videos (last 7 days) 400…" at bounding box center [291, 86] width 381 height 18
click at [361, 87] on div at bounding box center [458, 85] width 9 height 5
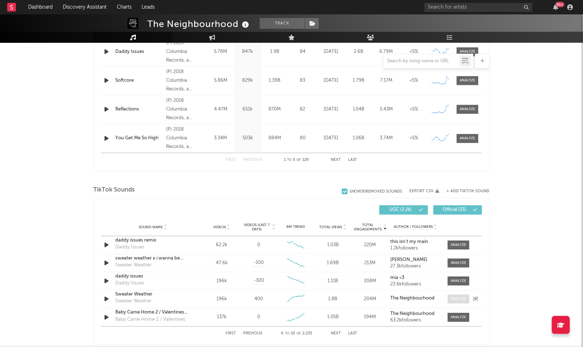
scroll to position [359, 0]
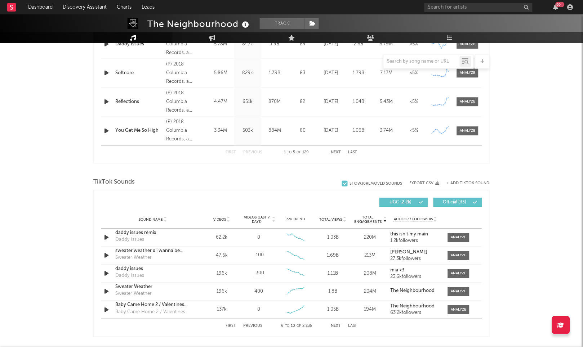
click at [223, 222] on div "Sound Name Videos Videos (last 7 days) Weekly Growth % 6M Trend Total Views Tot…" at bounding box center [291, 220] width 381 height 18
click at [220, 218] on span "Videos" at bounding box center [219, 220] width 13 height 4
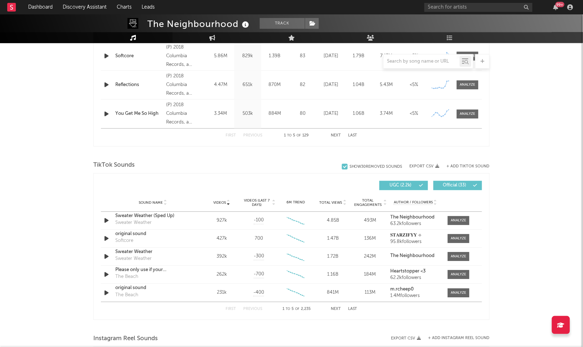
scroll to position [378, 0]
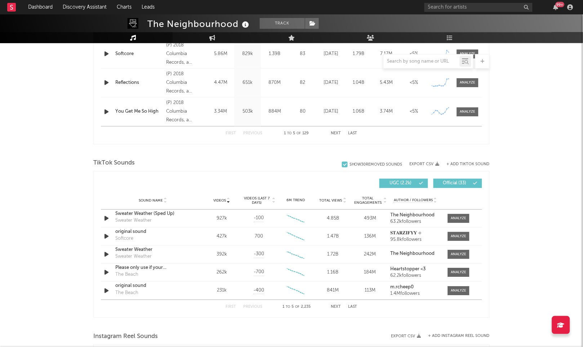
click at [361, 182] on span "UGC ( 2.2k )" at bounding box center [400, 183] width 33 height 4
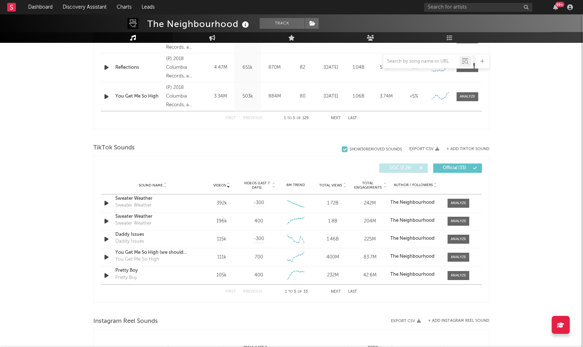
scroll to position [393, 0]
click at [308, 198] on div "Created with Highcharts 10.3.3" at bounding box center [295, 202] width 33 height 13
click at [361, 203] on div at bounding box center [458, 202] width 15 height 5
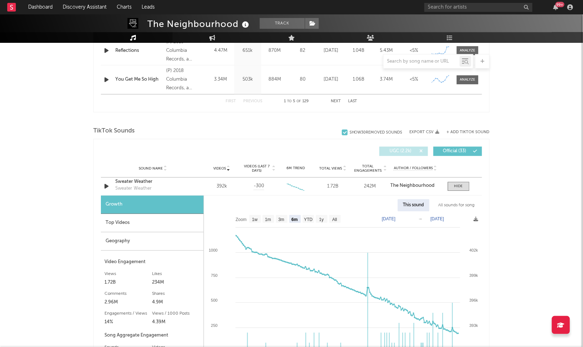
scroll to position [410, 0]
click at [334, 217] on text "All" at bounding box center [334, 219] width 5 height 5
select select "All"
type input "2019-07-01"
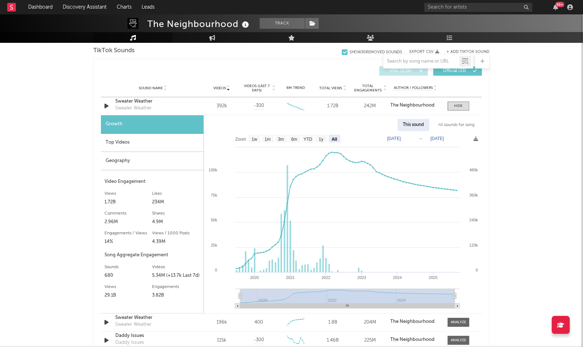
scroll to position [491, 0]
click at [154, 105] on div "Sweater Weather Sweater Weather" at bounding box center [152, 105] width 75 height 17
click at [361, 101] on span at bounding box center [459, 105] width 22 height 9
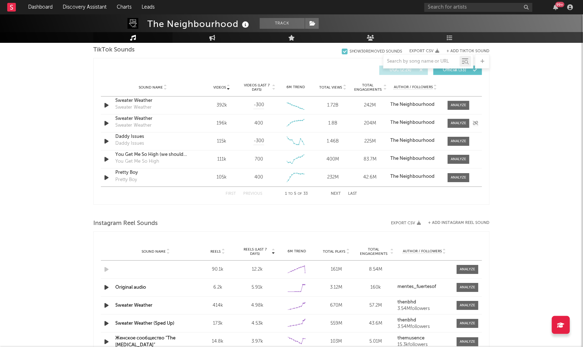
click at [361, 120] on strong "The Neighbourhood" at bounding box center [412, 122] width 44 height 5
click at [335, 121] on div "1.8B" at bounding box center [332, 123] width 33 height 7
click at [336, 191] on div "First Previous 1 to 5 of 33 Next Last" at bounding box center [291, 194] width 132 height 14
click at [335, 192] on button "Next" at bounding box center [336, 194] width 10 height 4
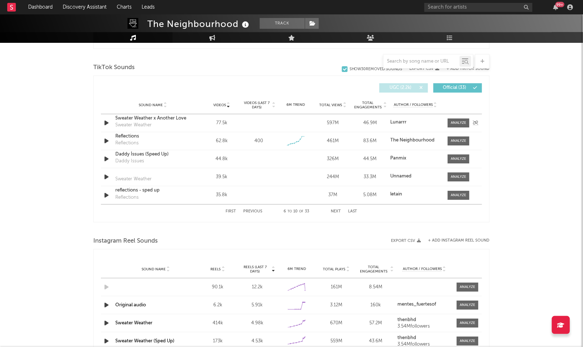
scroll to position [472, 0]
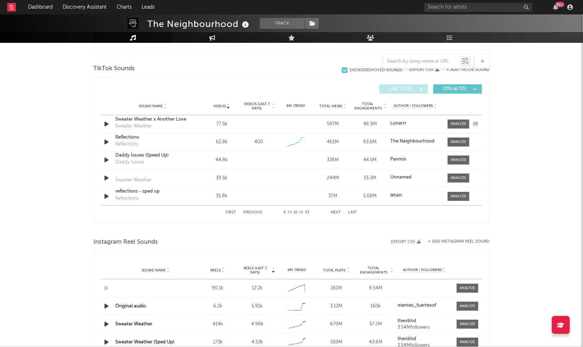
click at [361, 123] on strong "Lunarrr" at bounding box center [398, 123] width 16 height 5
click at [361, 122] on div at bounding box center [458, 123] width 15 height 5
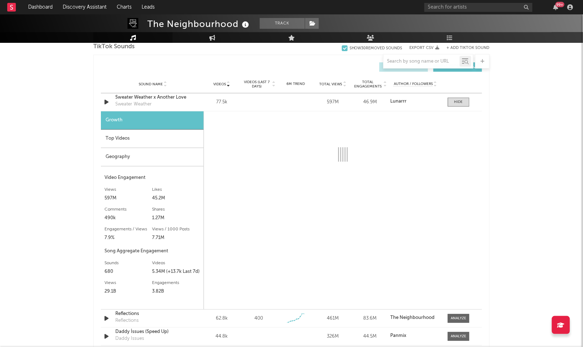
scroll to position [494, 0]
select select "6m"
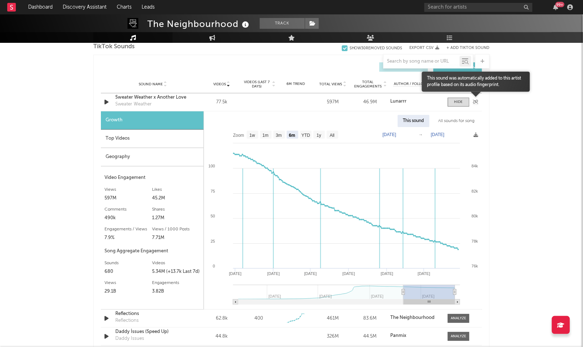
click at [361, 100] on icon at bounding box center [475, 102] width 5 height 4
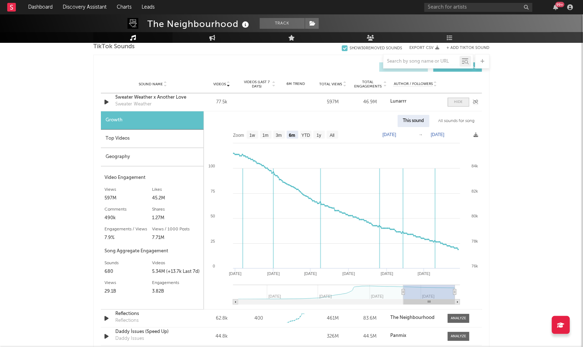
click at [361, 100] on div at bounding box center [458, 101] width 9 height 5
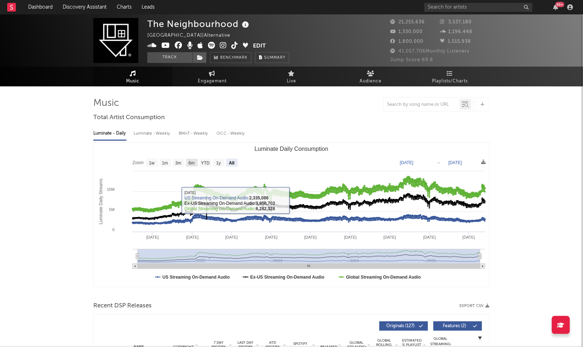
scroll to position [0, 0]
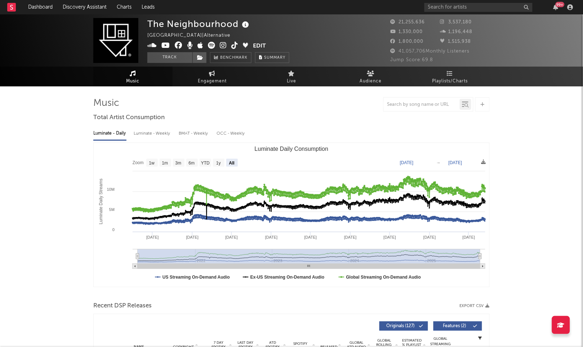
click at [189, 136] on div "BMAT - Weekly" at bounding box center [194, 134] width 31 height 12
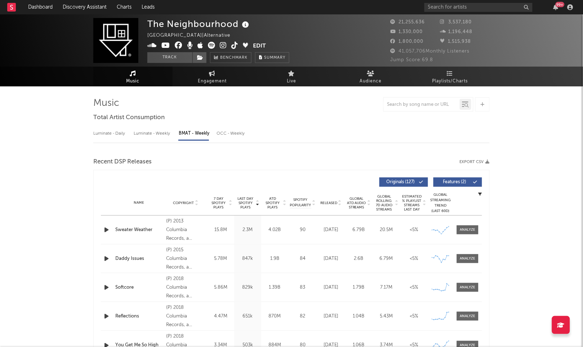
select select "6m"
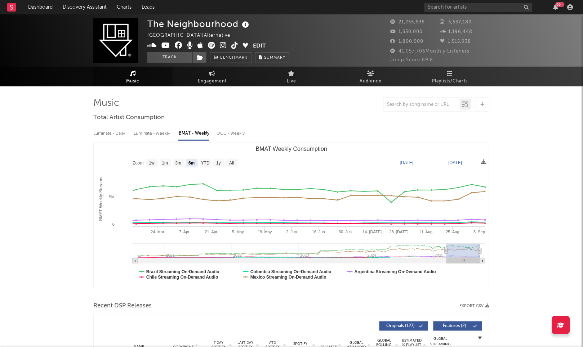
click at [149, 133] on div "Luminate - Weekly" at bounding box center [153, 134] width 38 height 12
select select "6m"
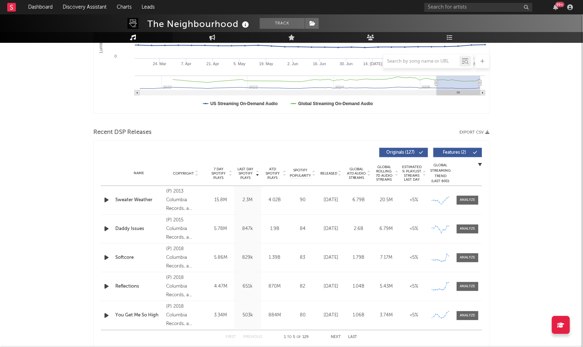
scroll to position [174, 0]
click at [178, 205] on div "(P) 2013 Columbia Records, a Division of Sony Music Entertainment" at bounding box center [185, 201] width 39 height 26
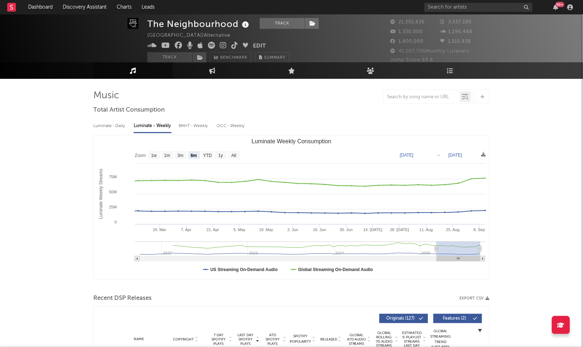
click at [113, 123] on div "Luminate - Daily" at bounding box center [109, 126] width 33 height 12
select select "6m"
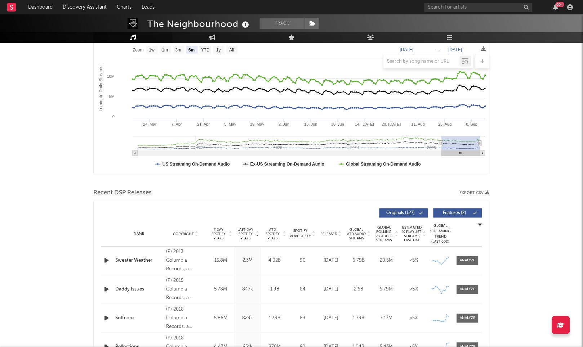
scroll to position [134, 0]
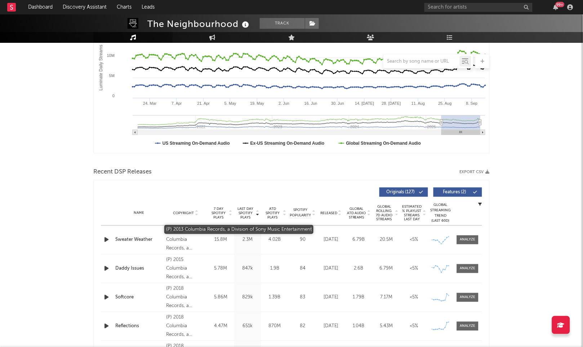
click at [200, 235] on div "(P) 2013 Columbia Records, a Division of Sony Music Entertainment" at bounding box center [185, 240] width 39 height 26
click at [361, 241] on icon at bounding box center [441, 244] width 7 height 7
click at [361, 229] on div "Name Sweater Weather Copyright (P) 2013 Columbia Records, a Division of Sony Mu…" at bounding box center [291, 240] width 381 height 28
click at [361, 234] on div "Name Sweater Weather Copyright (P) 2013 Columbia Records, a Division of Sony Mu…" at bounding box center [291, 240] width 381 height 28
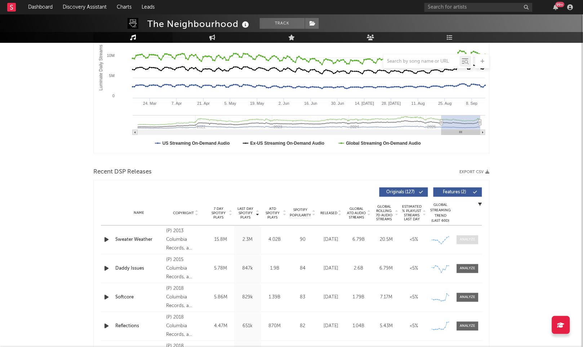
click at [361, 238] on div at bounding box center [467, 239] width 15 height 5
select select "6m"
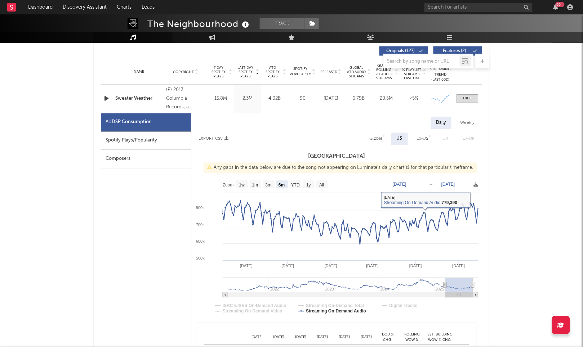
scroll to position [279, 0]
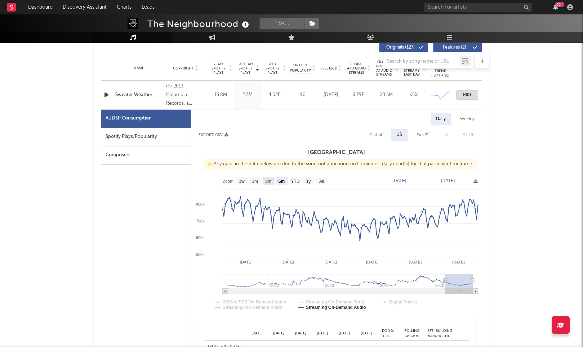
click at [271, 181] on text "3m" at bounding box center [268, 181] width 6 height 5
select select "3m"
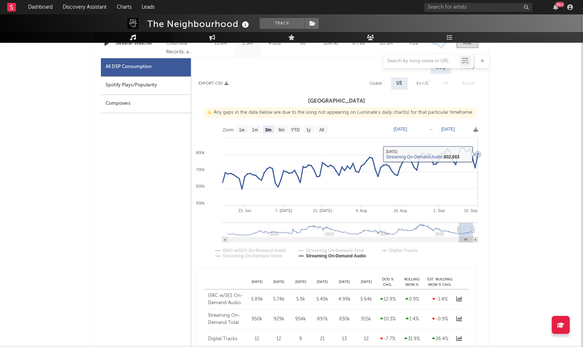
scroll to position [335, 0]
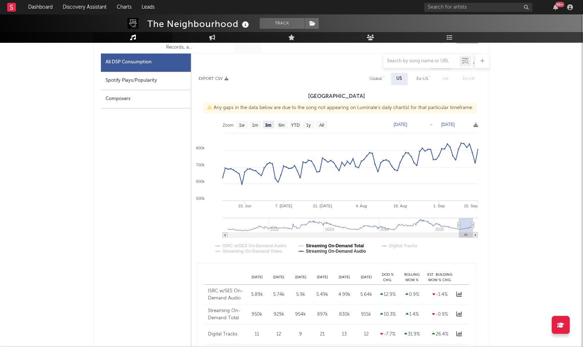
click at [325, 246] on text "Streaming On-Demand Total" at bounding box center [335, 246] width 58 height 5
select select "3m"
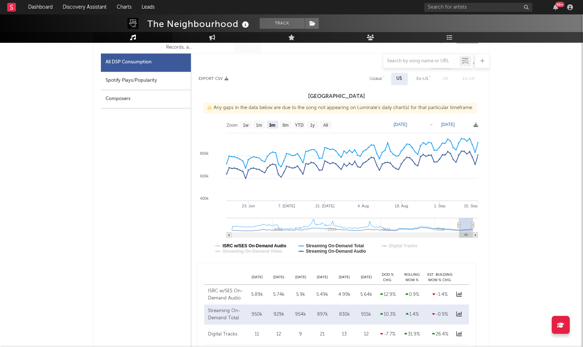
click at [282, 244] on text "ISRC w/SES On-Demand Audio" at bounding box center [255, 246] width 64 height 5
select select "3m"
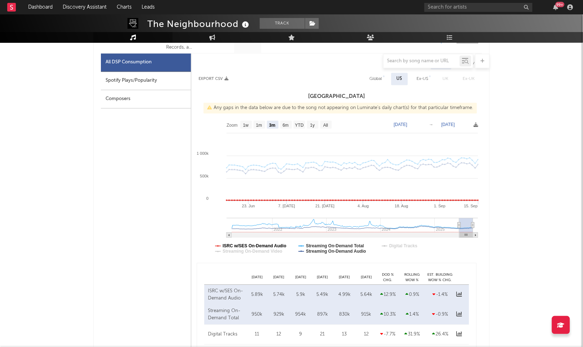
click at [281, 245] on text "ISRC w/SES On-Demand Audio" at bounding box center [255, 246] width 64 height 5
select select "3m"
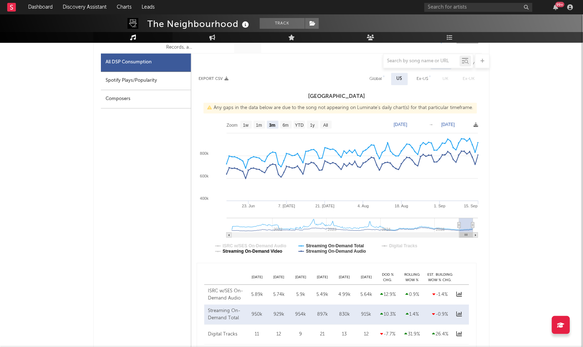
click at [279, 251] on text "Streaming On-Demand Video" at bounding box center [253, 251] width 60 height 5
select select "3m"
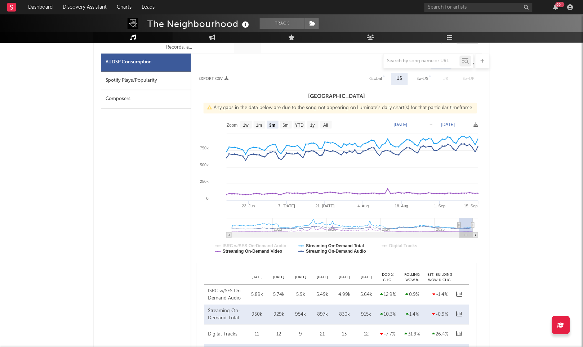
click at [279, 251] on text "Streaming On-Demand Video" at bounding box center [253, 251] width 60 height 5
select select "3m"
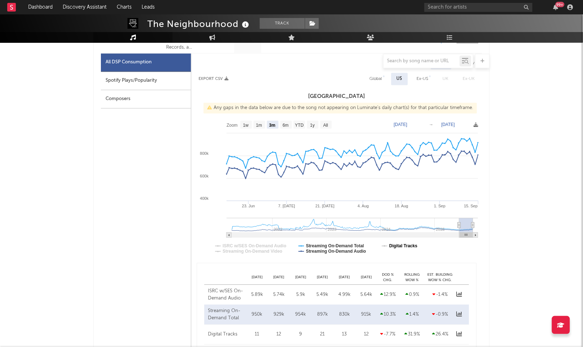
click at [361, 244] on text "Digital Tracks" at bounding box center [403, 246] width 28 height 5
select select "3m"
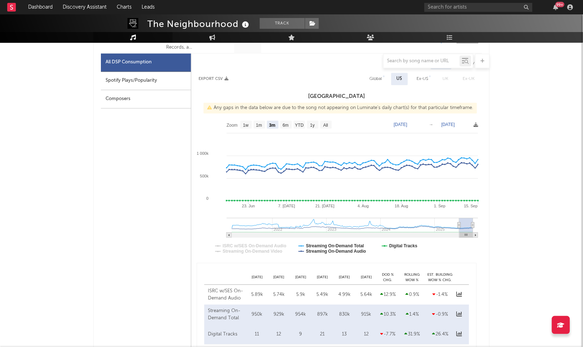
click at [361, 244] on text "Digital Tracks" at bounding box center [403, 246] width 28 height 5
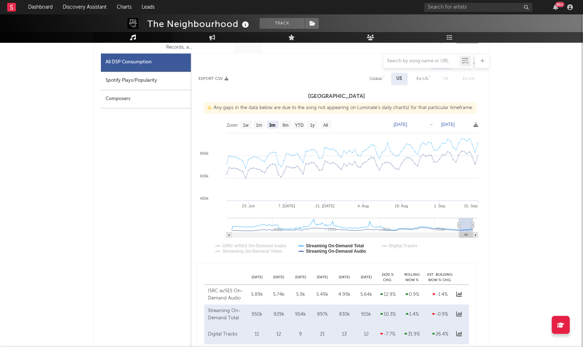
select select "3m"
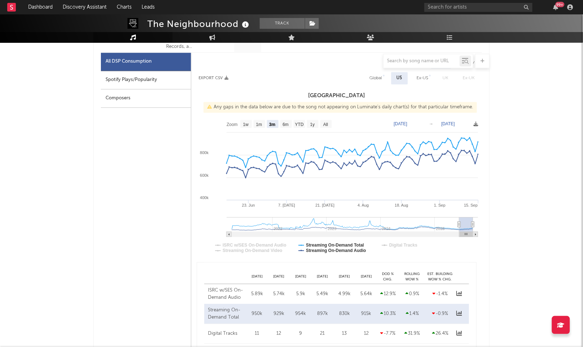
scroll to position [334, 0]
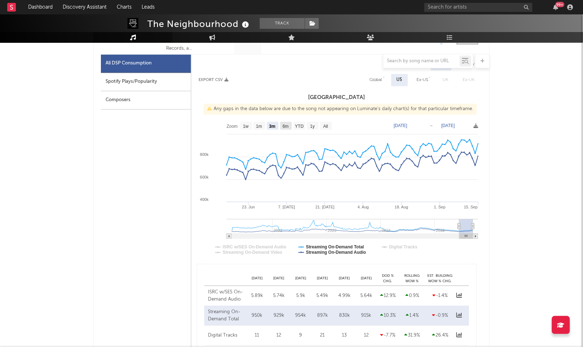
click at [284, 127] on text "6m" at bounding box center [286, 126] width 6 height 5
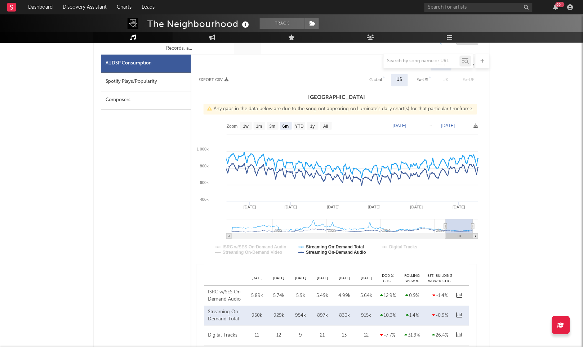
select select "6m"
click at [312, 128] on text "1y" at bounding box center [312, 126] width 5 height 5
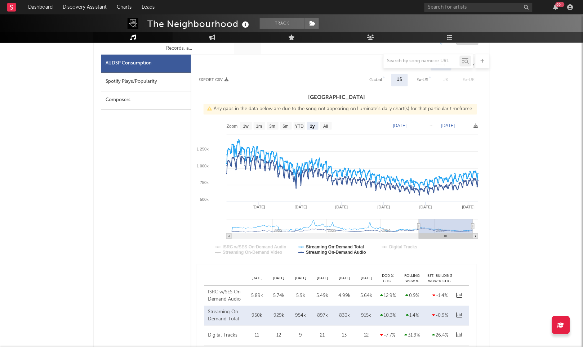
select select "1y"
click at [261, 126] on text "1m" at bounding box center [259, 126] width 6 height 5
select select "1m"
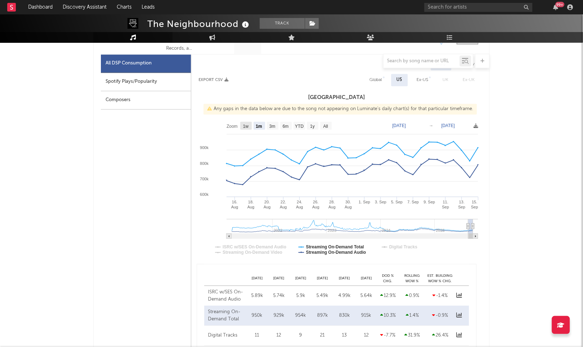
click at [246, 126] on text "1w" at bounding box center [246, 126] width 6 height 5
select select "1w"
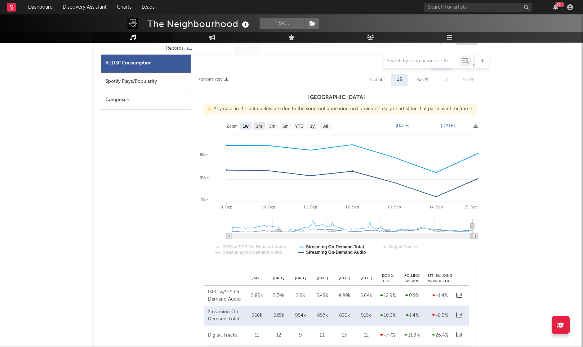
click at [261, 126] on text "1m" at bounding box center [259, 126] width 6 height 5
select select "1m"
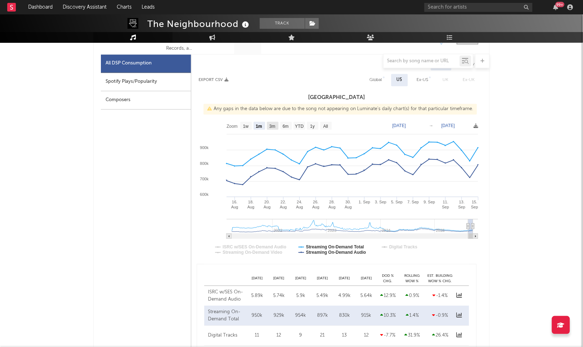
click at [271, 126] on text "3m" at bounding box center [272, 126] width 6 height 5
select select "3m"
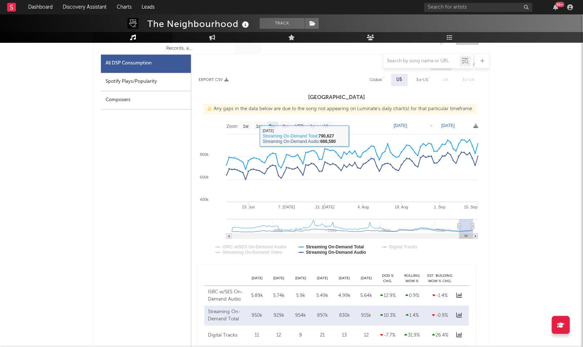
click at [361, 76] on div "Ex-US" at bounding box center [423, 80] width 12 height 9
select select "3m"
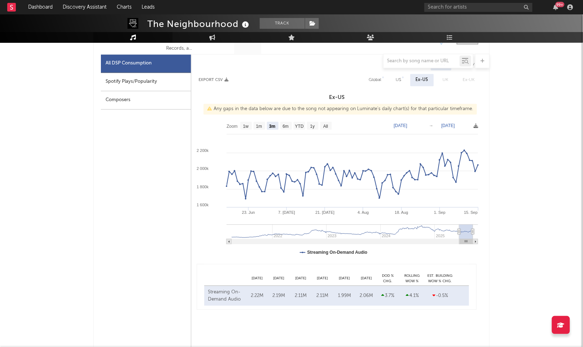
click at [361, 81] on div "Global" at bounding box center [375, 80] width 13 height 9
select select "3m"
click at [361, 81] on div "US" at bounding box center [399, 80] width 5 height 9
select select "3m"
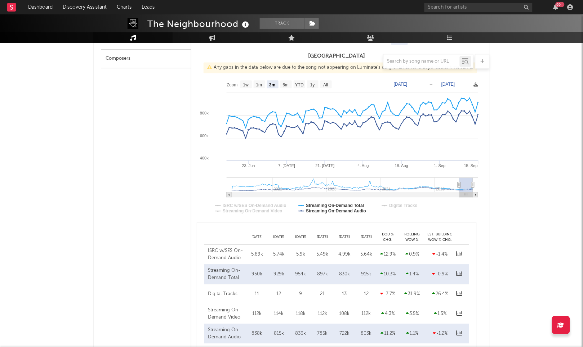
scroll to position [376, 0]
click at [361, 238] on div "DoD % Chg." at bounding box center [388, 237] width 22 height 10
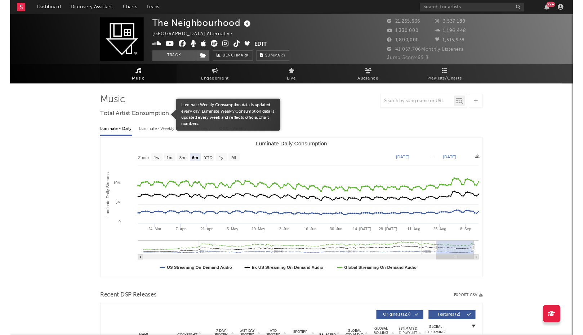
scroll to position [0, 0]
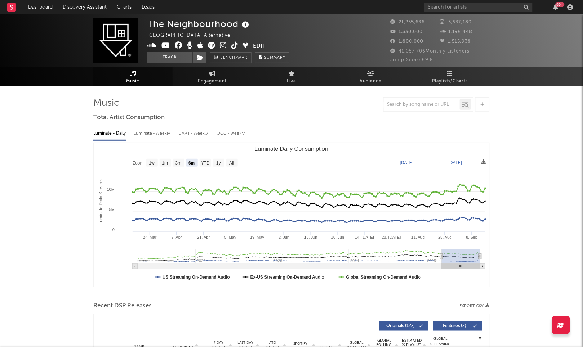
click at [129, 75] on link "Music" at bounding box center [132, 77] width 79 height 20
click at [233, 59] on span "Benchmark" at bounding box center [233, 58] width 27 height 9
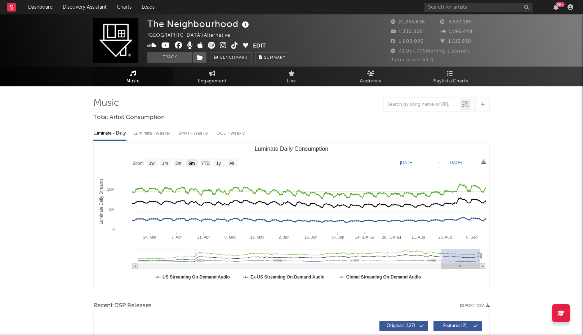
select select "6m"
select select "3m"
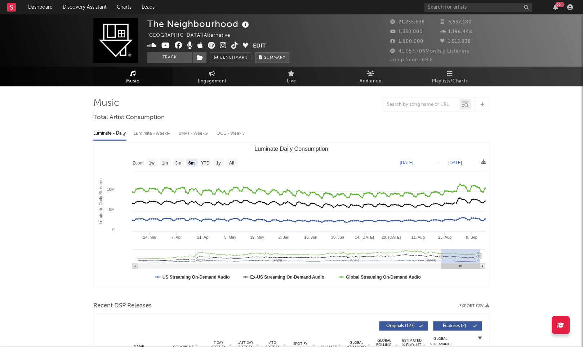
click at [274, 56] on span "Summary" at bounding box center [274, 58] width 21 height 4
click at [470, 59] on div "×" at bounding box center [291, 173] width 583 height 347
click at [233, 161] on text "All" at bounding box center [231, 163] width 5 height 5
select select "All"
type input "[DATE]"
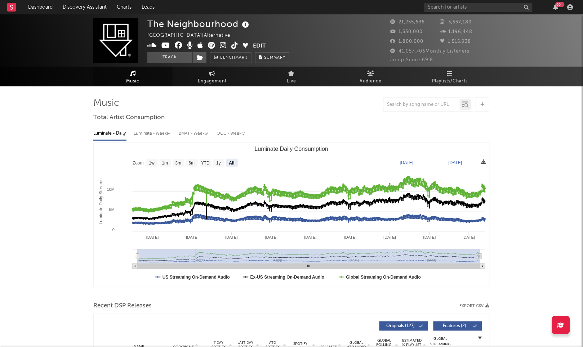
click at [484, 162] on icon at bounding box center [483, 162] width 5 height 5
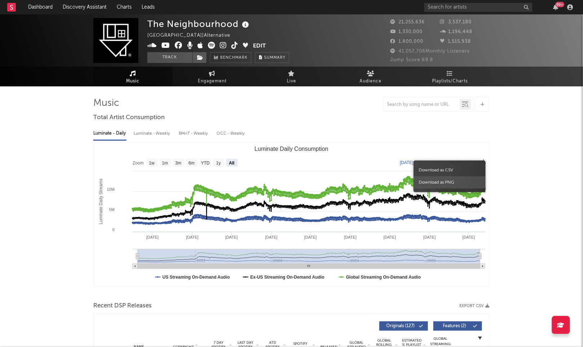
click at [448, 183] on span "Download as PNG" at bounding box center [449, 182] width 72 height 12
